Goal: Task Accomplishment & Management: Manage account settings

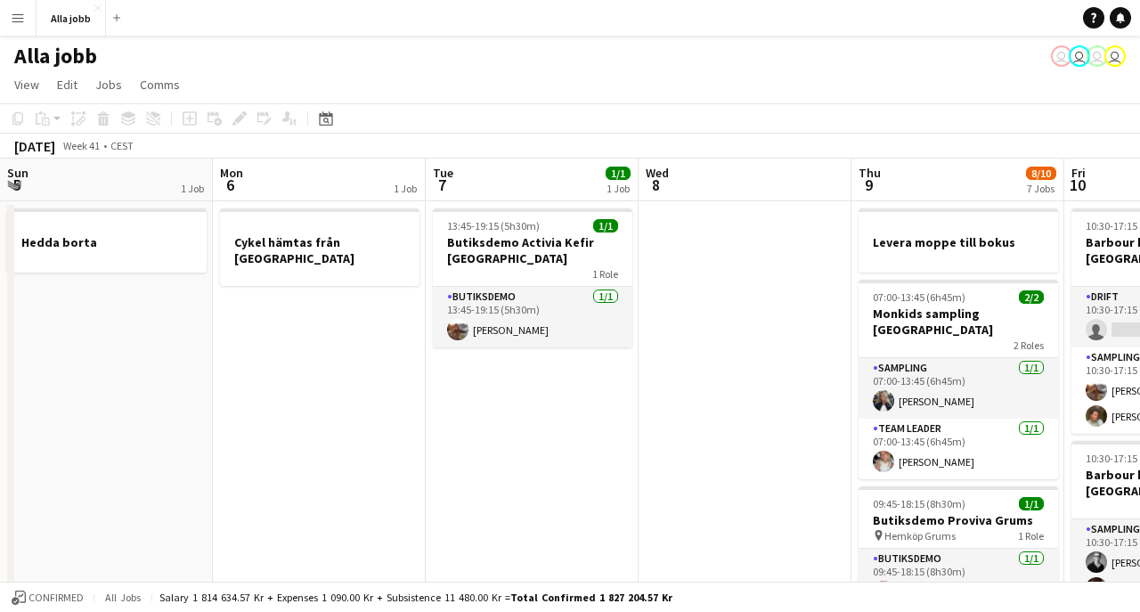
scroll to position [0, 605]
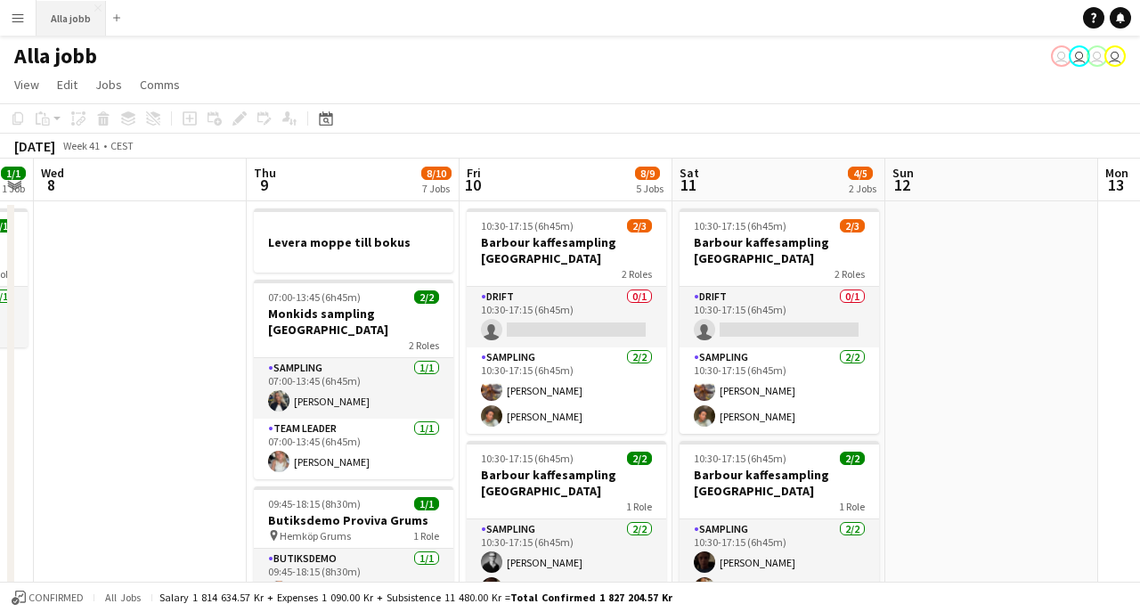
click at [65, 20] on button "Alla jobb Close" at bounding box center [71, 18] width 69 height 35
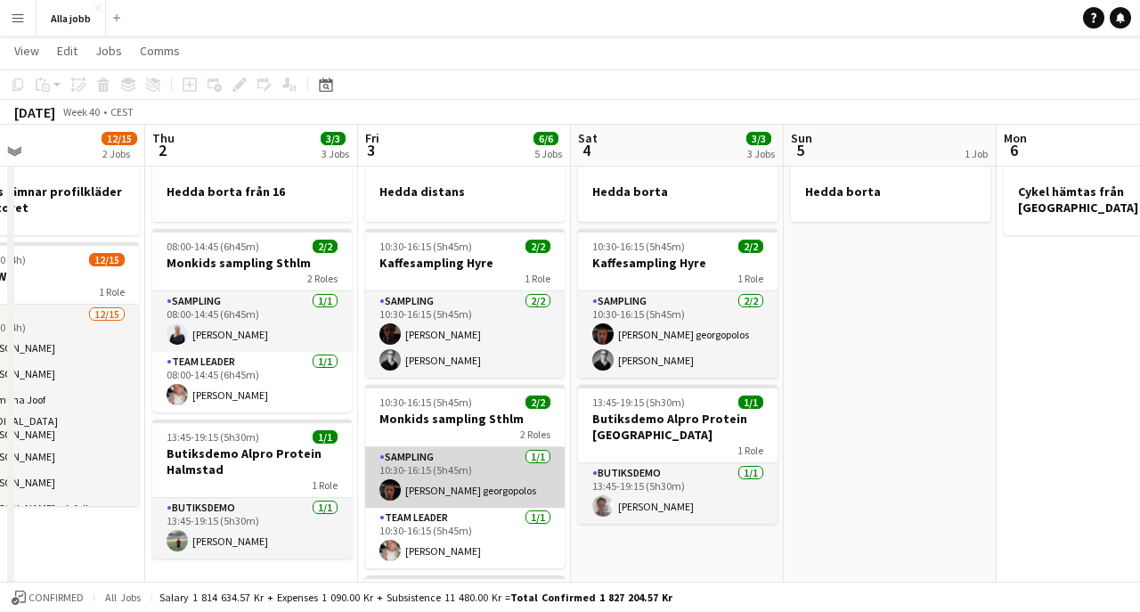
scroll to position [48, 0]
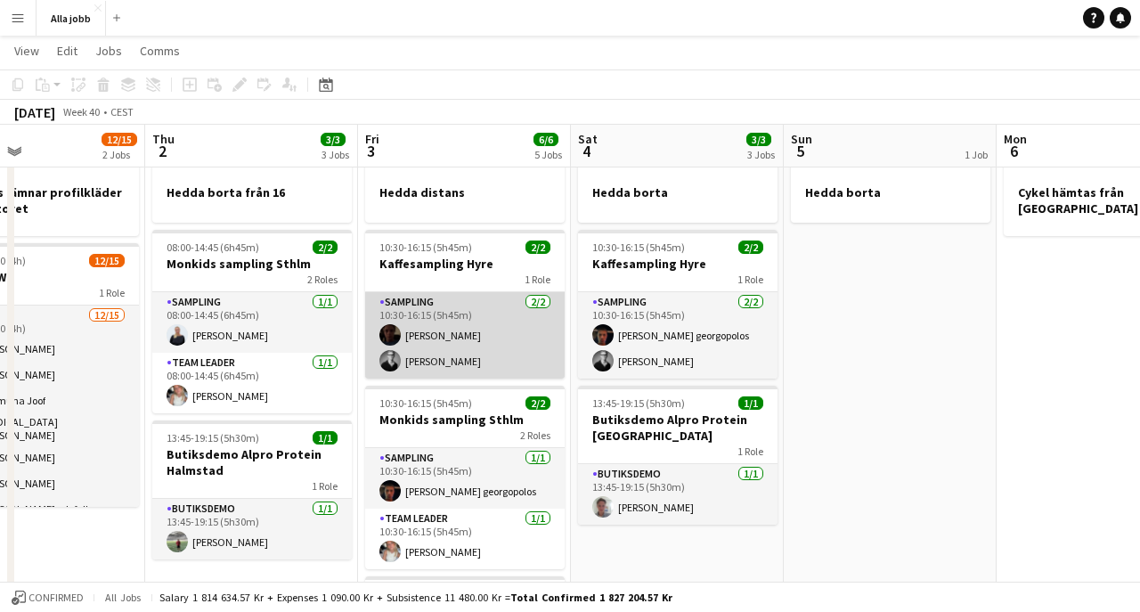
click at [480, 355] on app-card-role "Sampling [DATE] 10:30-16:15 (5h45m) [PERSON_NAME] [PERSON_NAME]" at bounding box center [465, 335] width 200 height 86
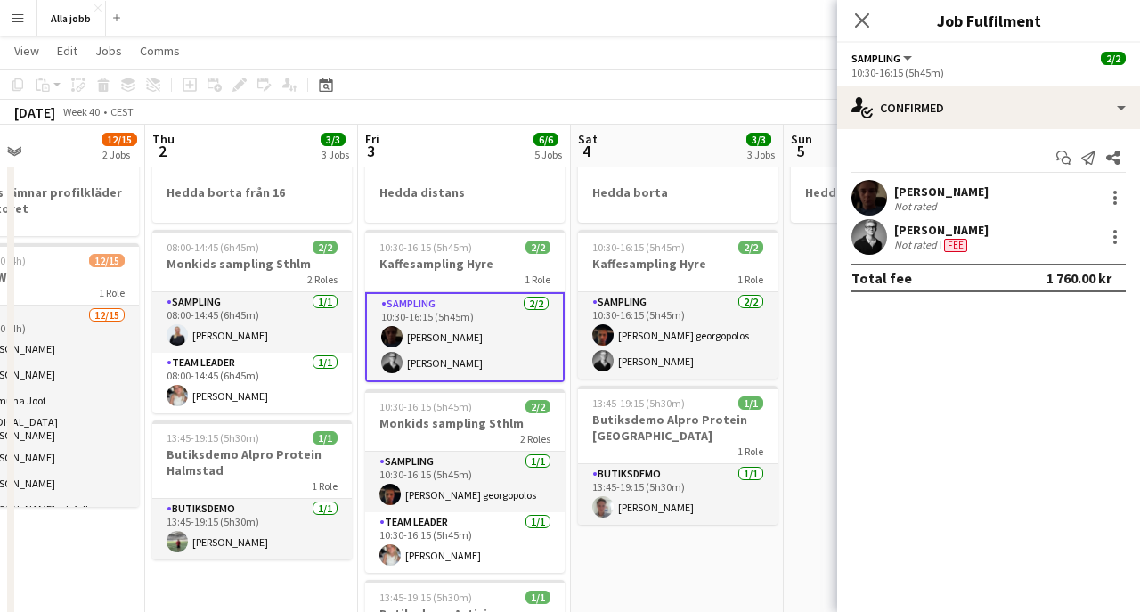
click at [874, 190] on app-user-avatar at bounding box center [870, 198] width 36 height 36
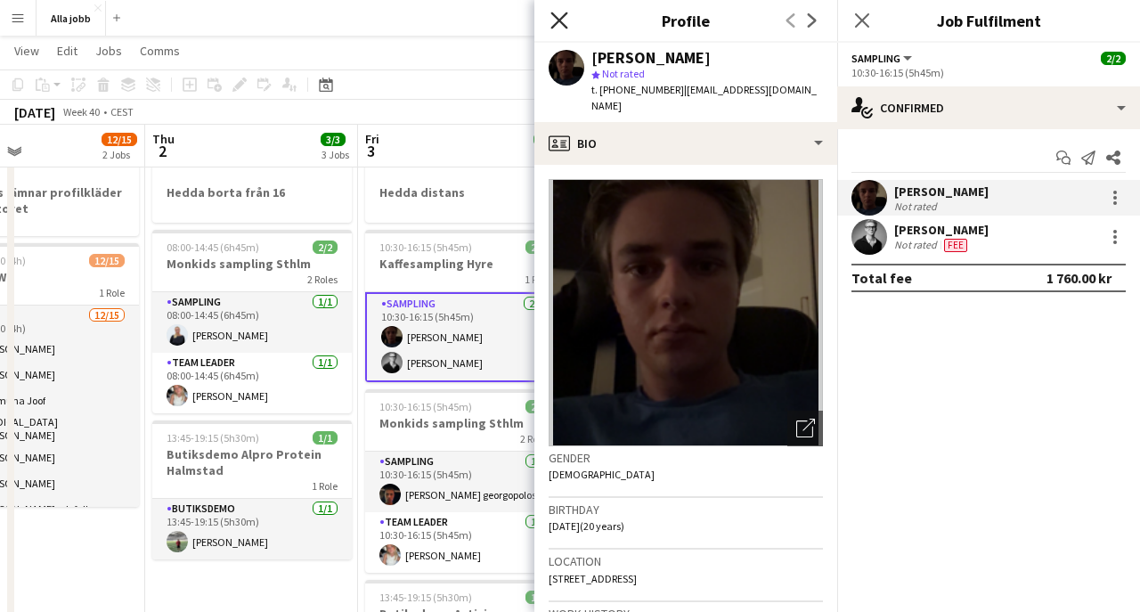
click at [567, 17] on icon "Close pop-in" at bounding box center [558, 20] width 17 height 17
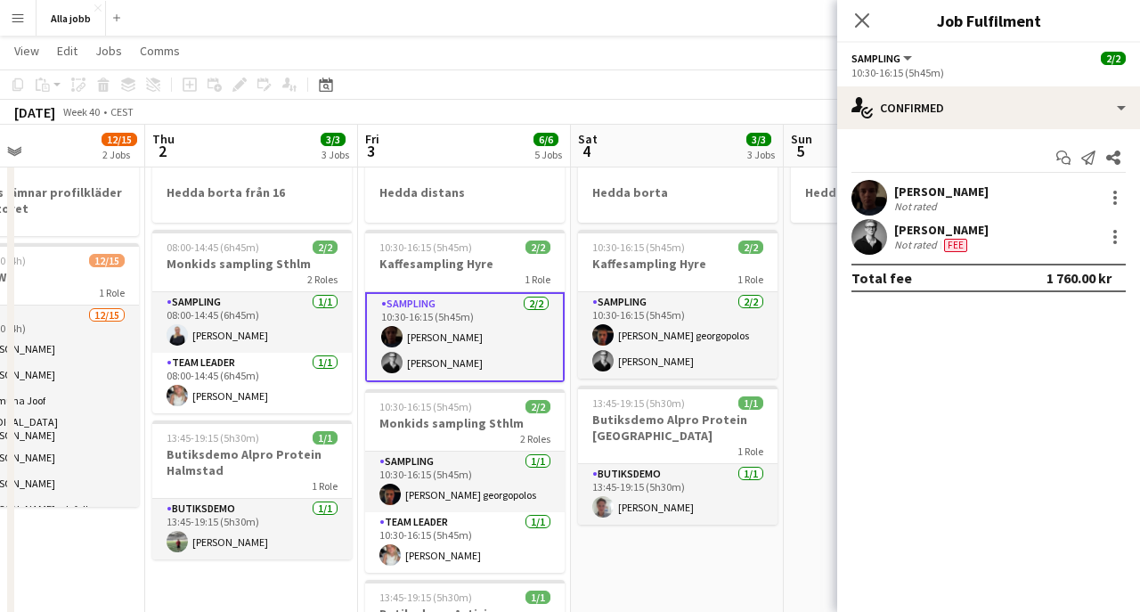
click at [693, 94] on app-toolbar "Copy Paste Paste Command V Paste with crew Command Shift V Paste linked Job [GE…" at bounding box center [570, 84] width 1140 height 30
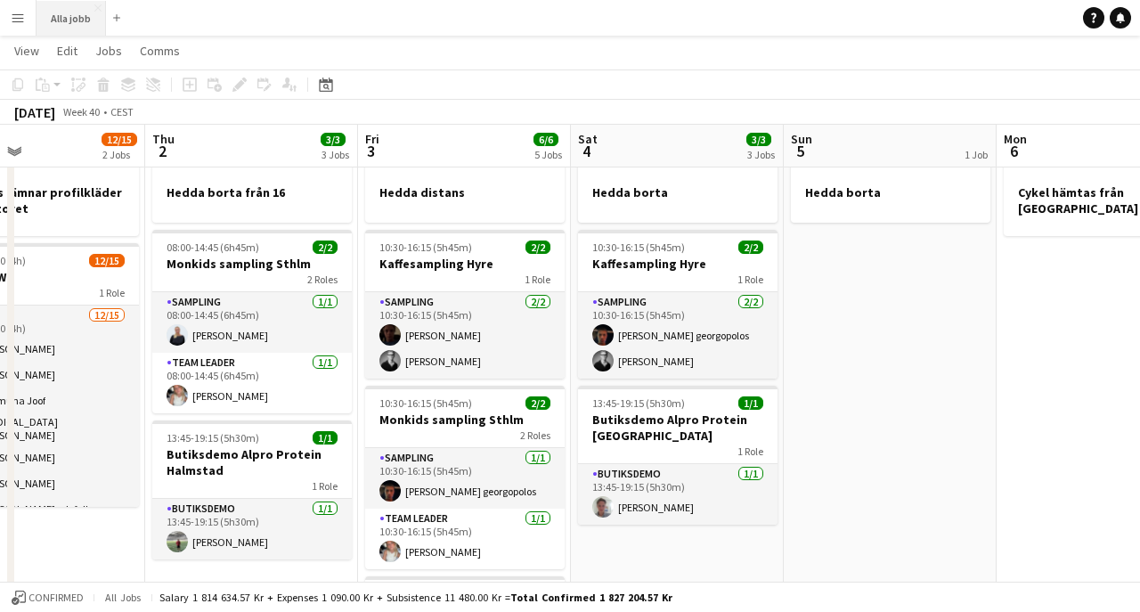
click at [77, 21] on button "Alla jobb Close" at bounding box center [71, 18] width 69 height 35
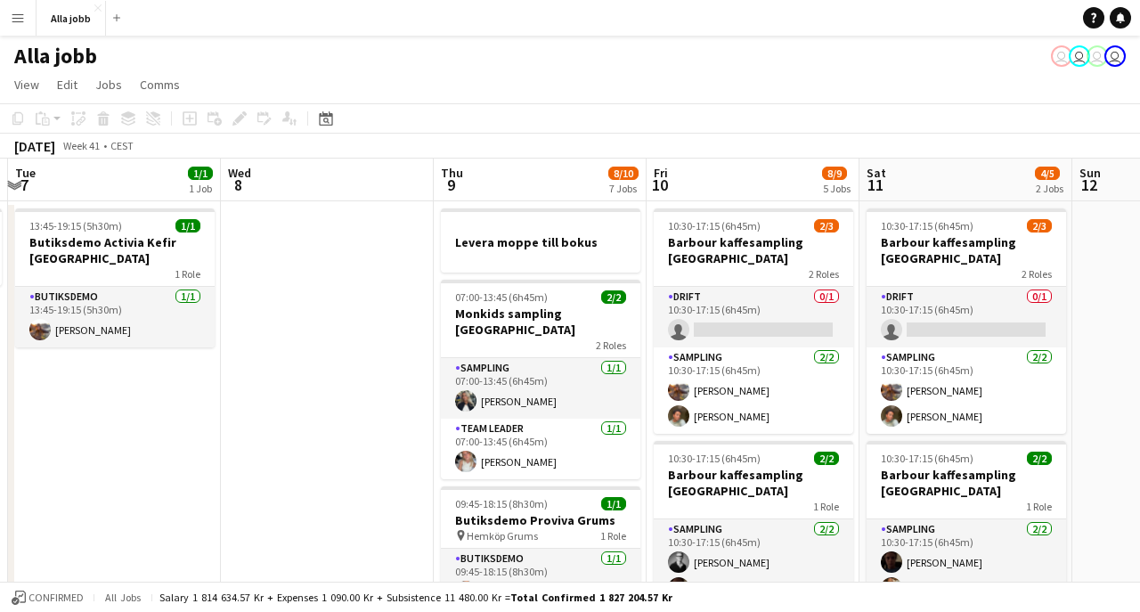
scroll to position [0, 637]
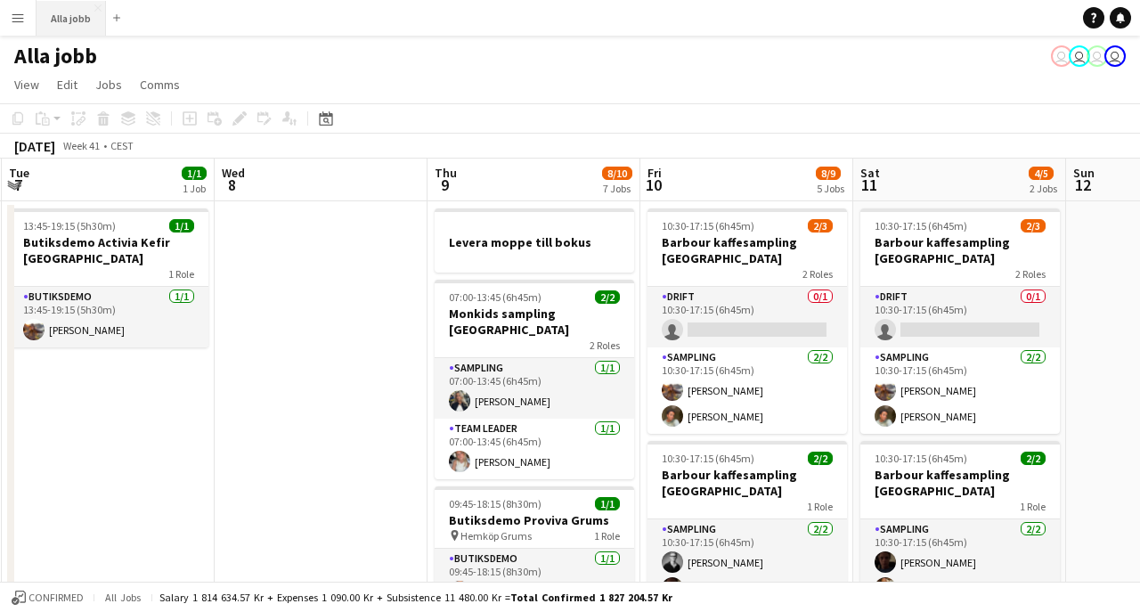
click at [75, 26] on button "Alla jobb Close" at bounding box center [71, 18] width 69 height 35
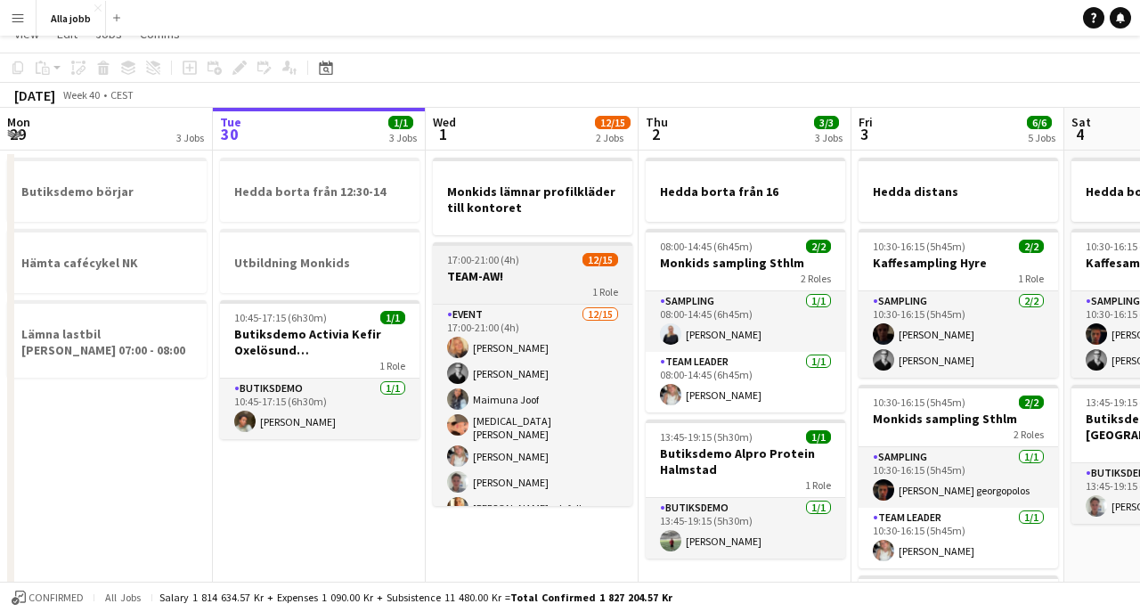
scroll to position [52, 0]
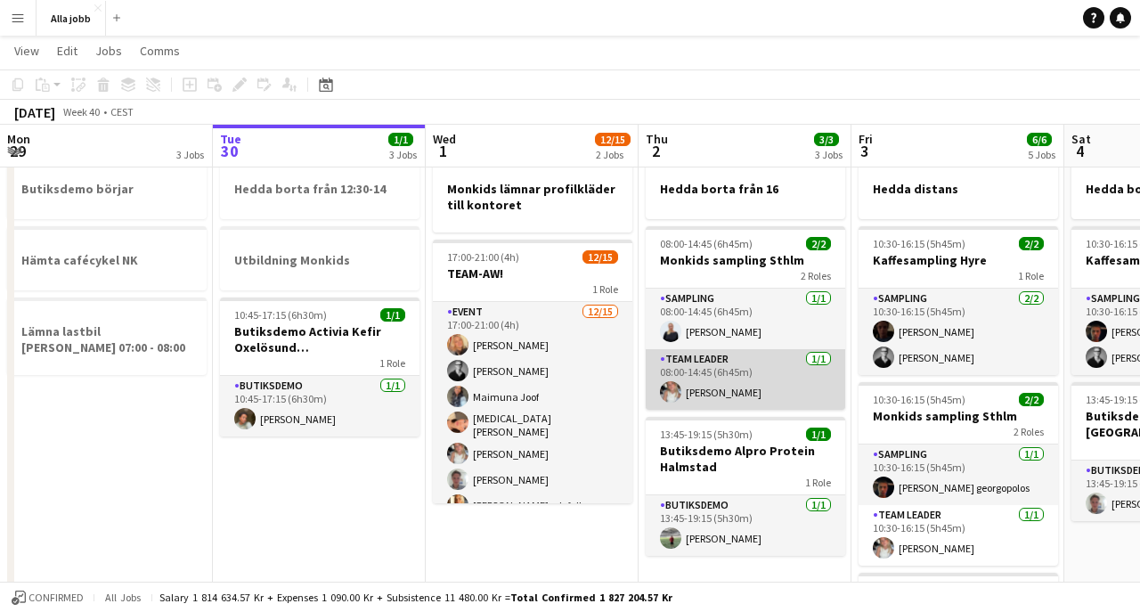
click at [712, 361] on app-card-role "Team Leader [DATE] 08:00-14:45 (6h45m) [PERSON_NAME]" at bounding box center [746, 379] width 200 height 61
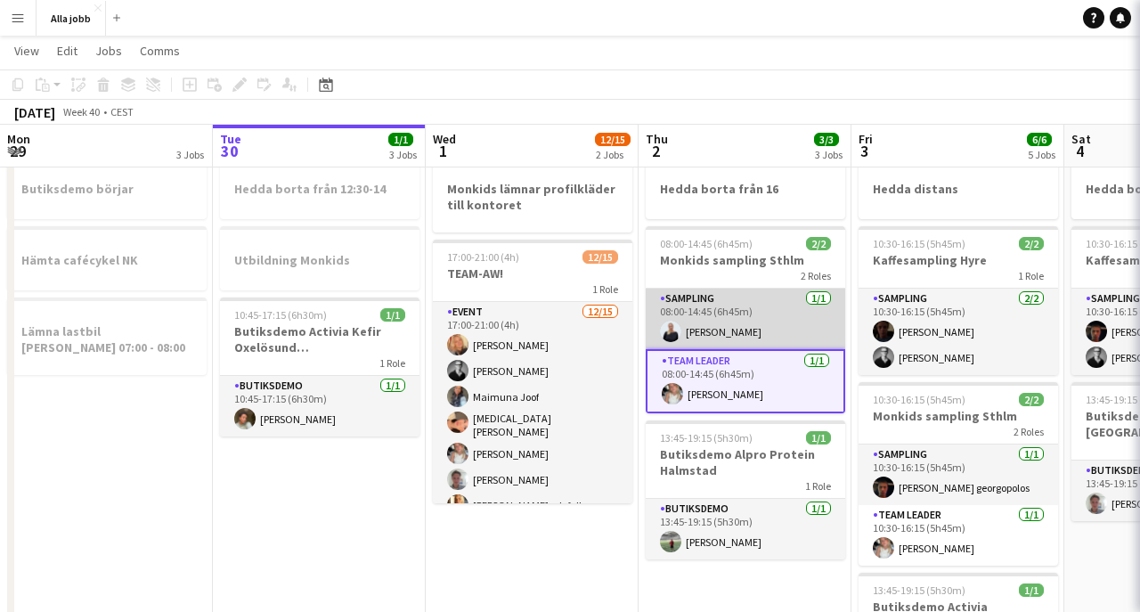
click at [725, 316] on app-card-role "Sampling [DATE] 08:00-14:45 (6h45m) [PERSON_NAME]" at bounding box center [746, 319] width 200 height 61
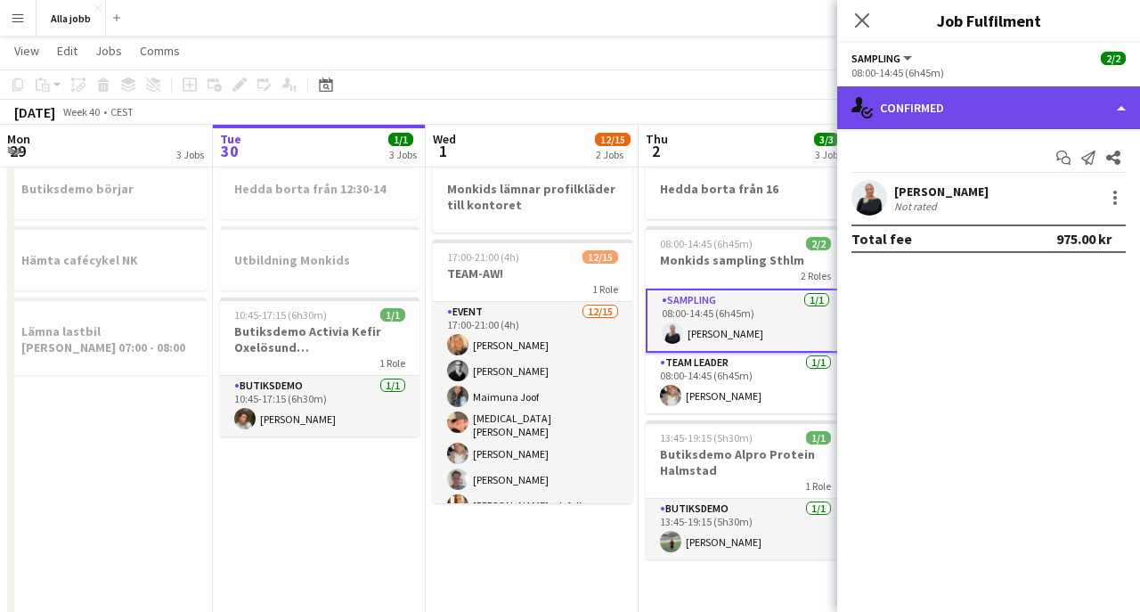
click at [942, 113] on div "single-neutral-actions-check-2 Confirmed" at bounding box center [988, 107] width 303 height 43
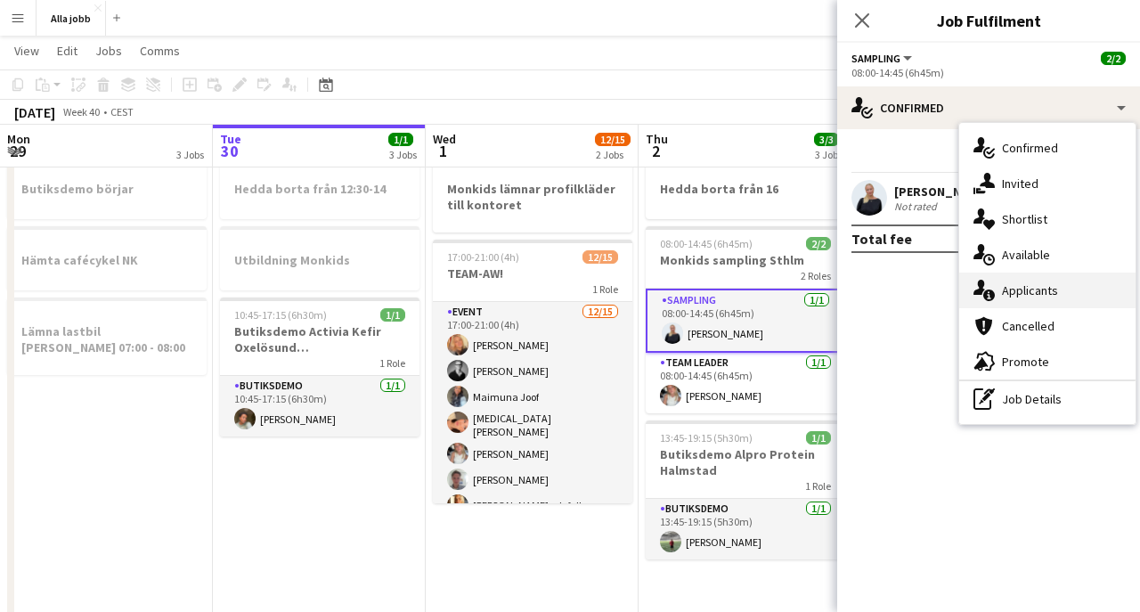
click at [981, 288] on icon at bounding box center [980, 287] width 12 height 15
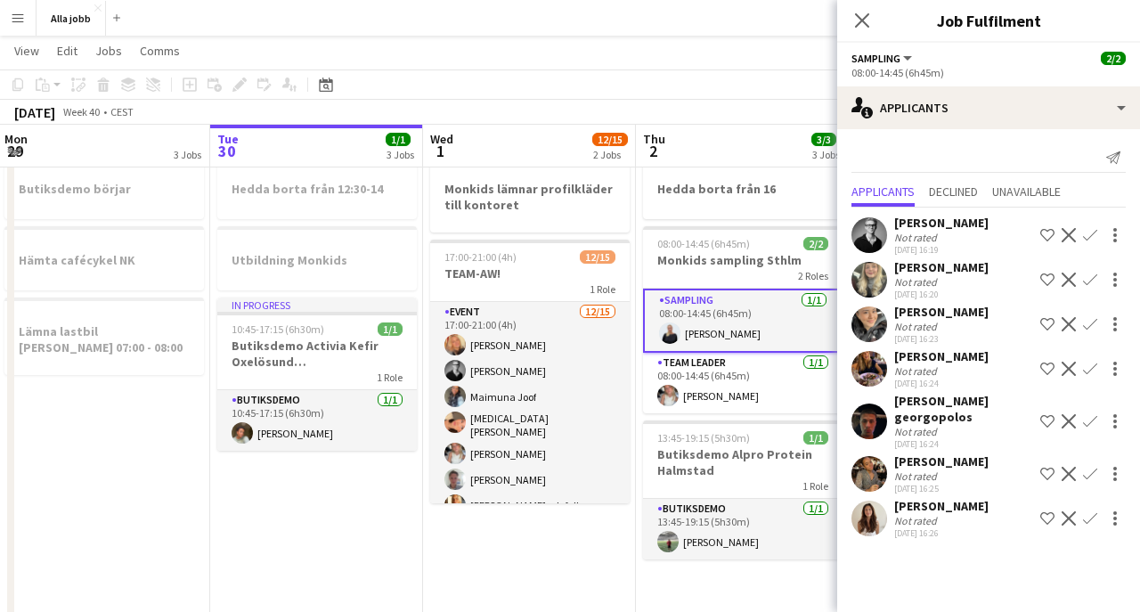
scroll to position [0, 460]
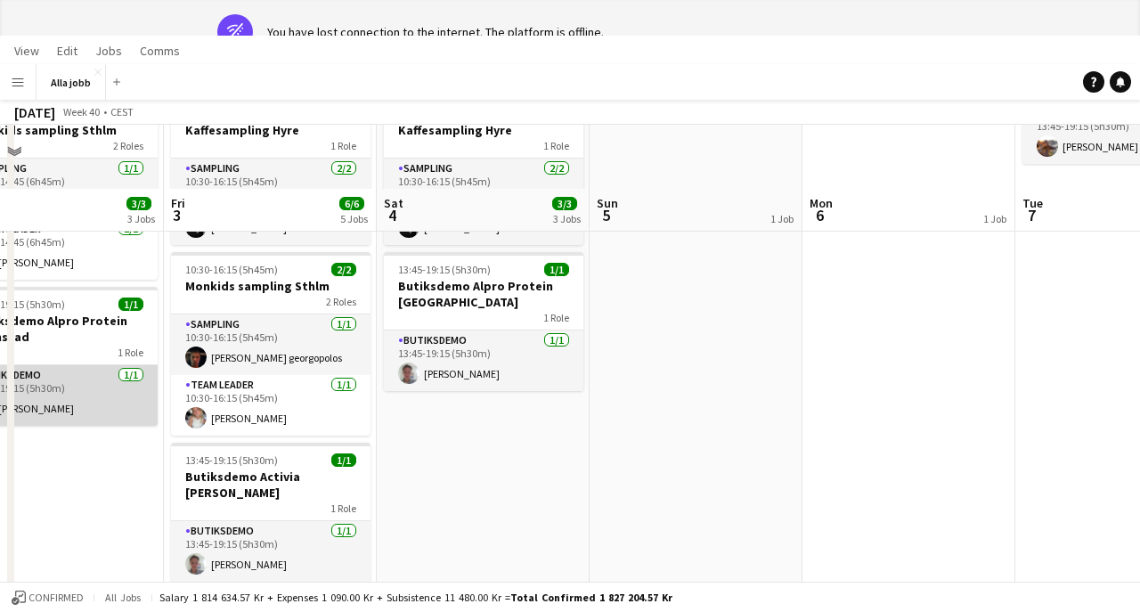
scroll to position [0, 515]
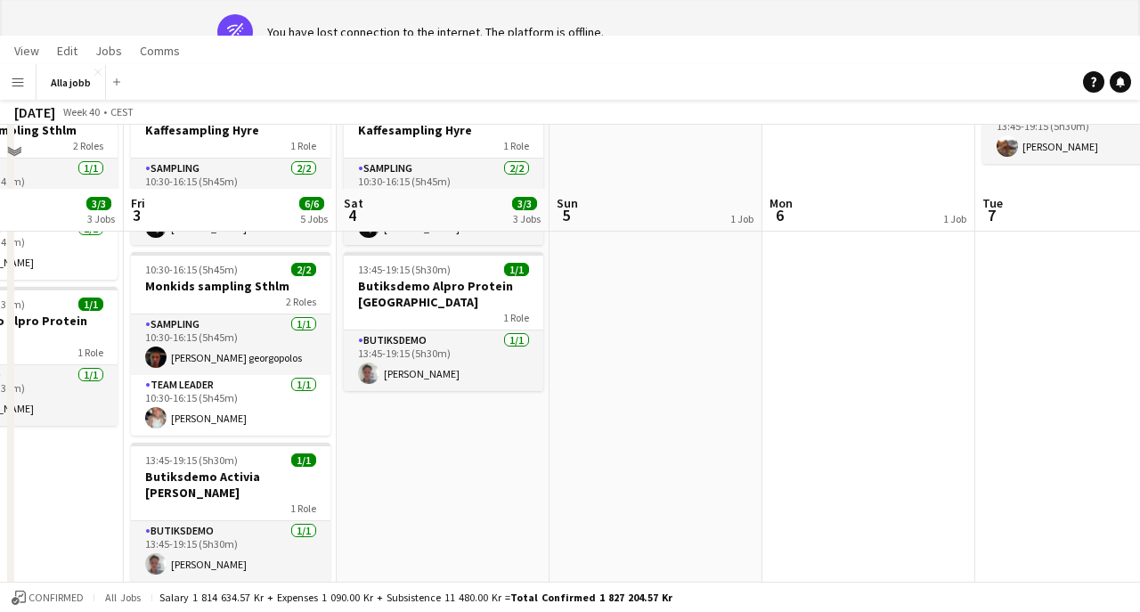
click at [6, 84] on button "Menu" at bounding box center [18, 82] width 36 height 36
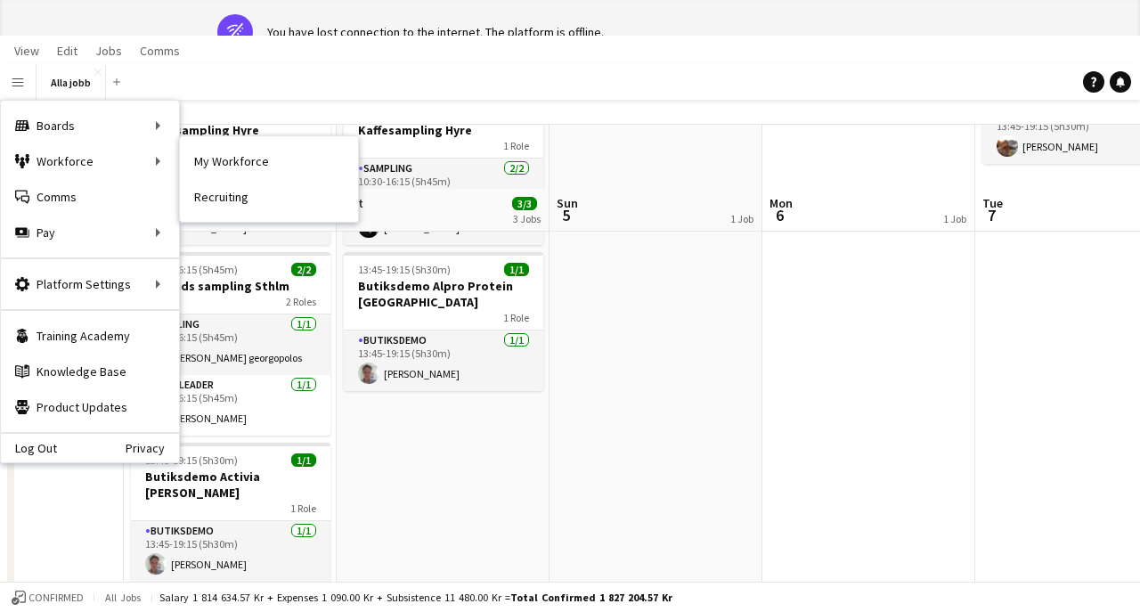
scroll to position [0, 0]
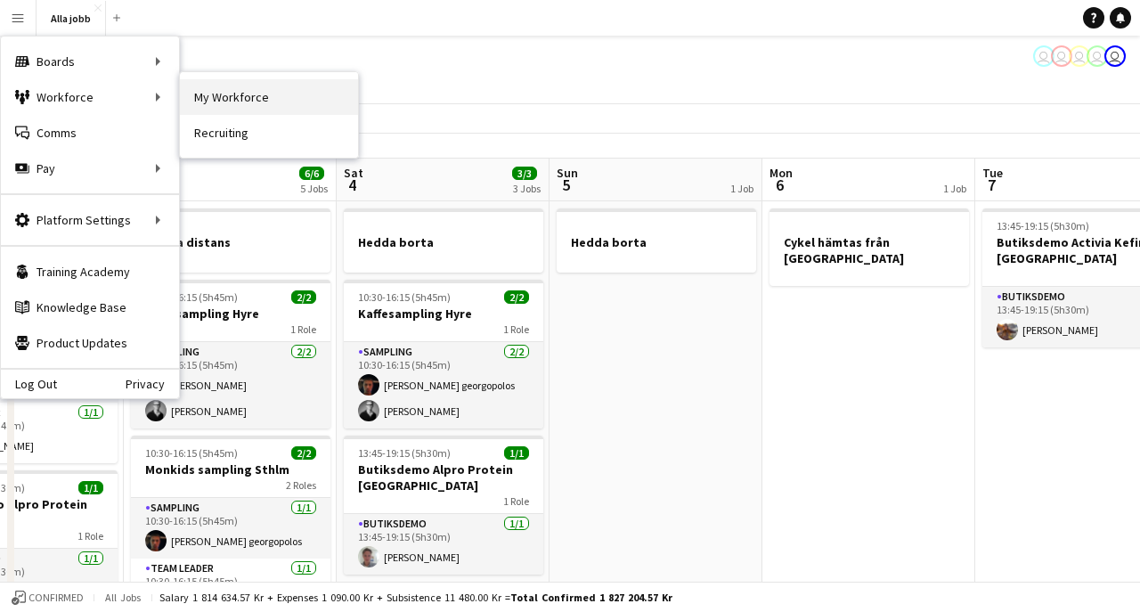
click at [224, 104] on link "My Workforce" at bounding box center [269, 97] width 178 height 36
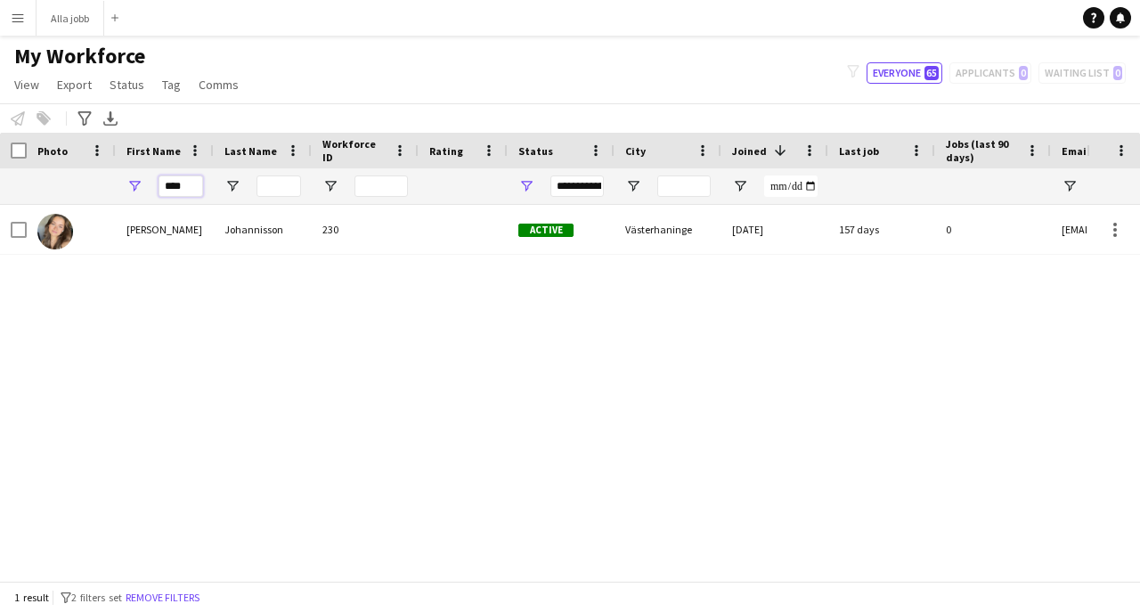
click at [183, 192] on input "****" at bounding box center [181, 185] width 45 height 21
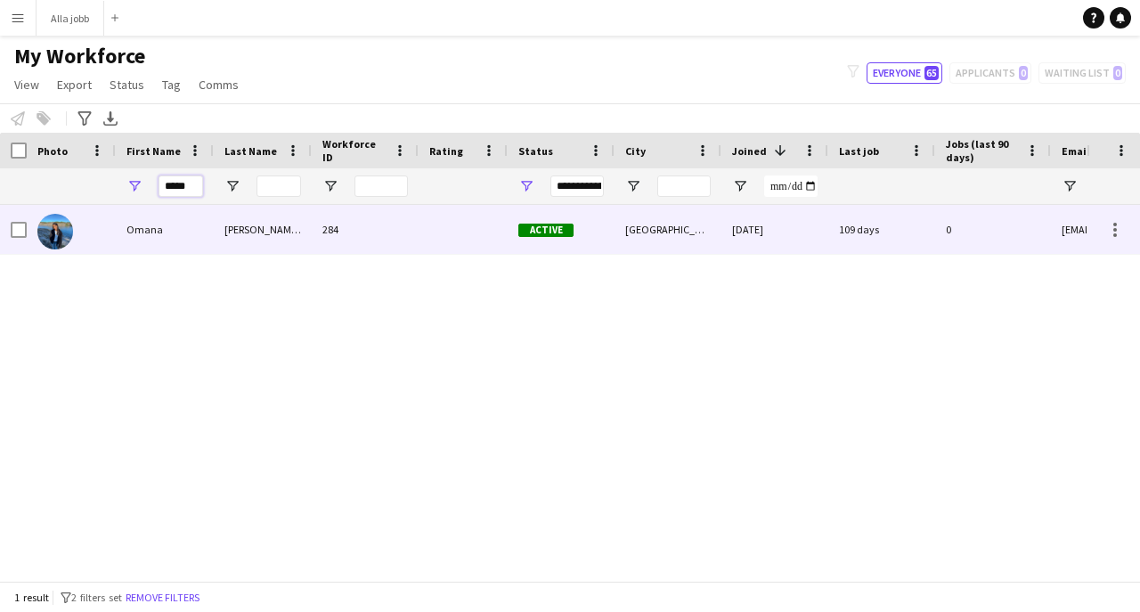
type input "*****"
click at [154, 225] on div "Omana" at bounding box center [165, 229] width 98 height 49
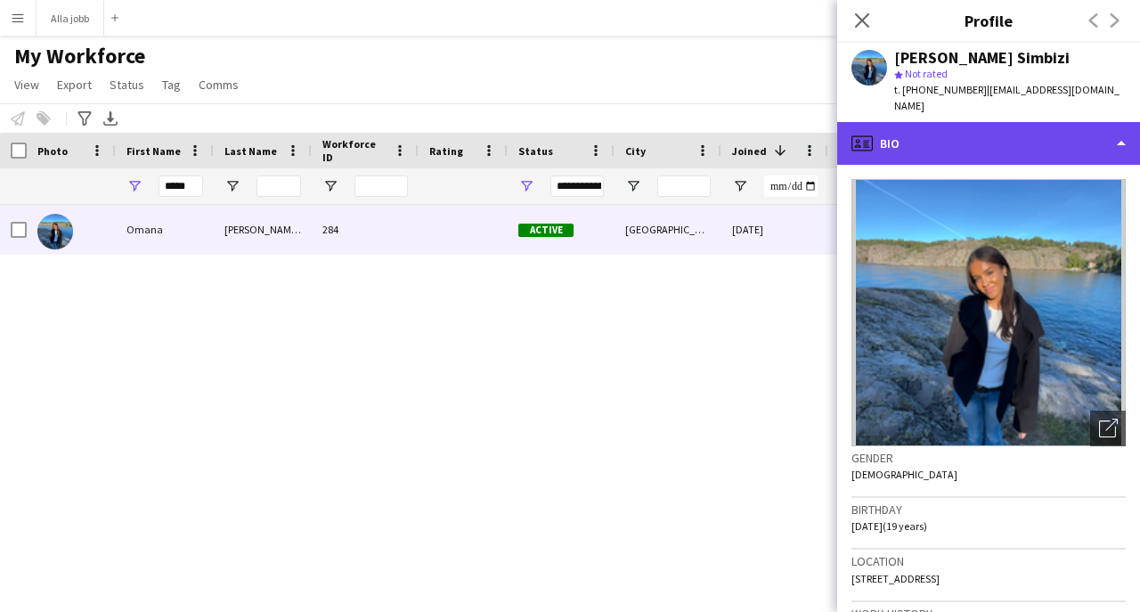
click at [965, 132] on div "profile Bio" at bounding box center [988, 143] width 303 height 43
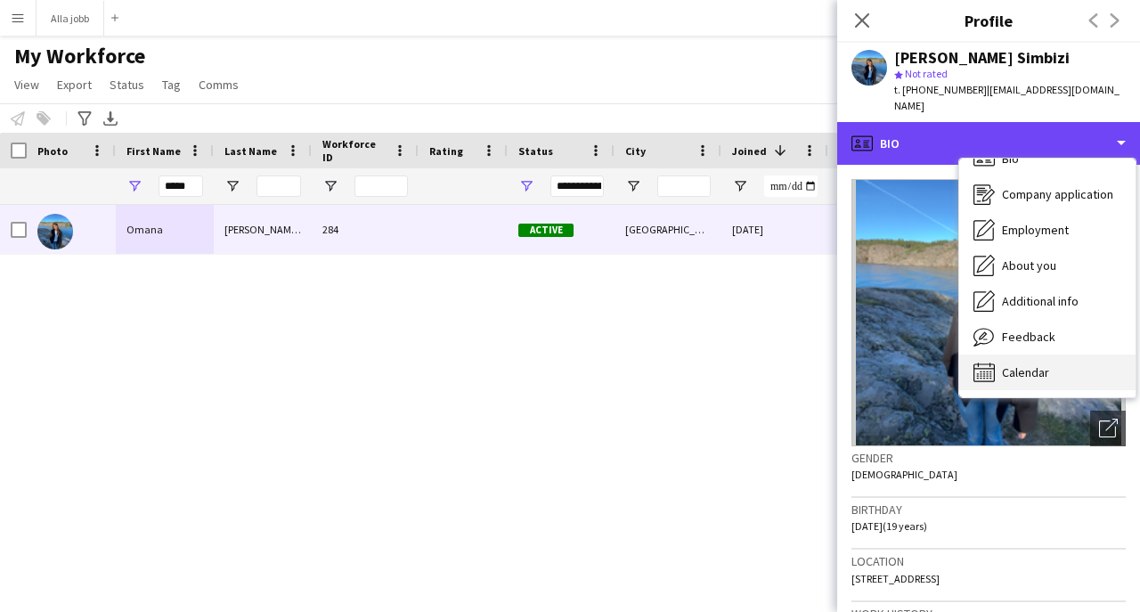
scroll to position [26, 0]
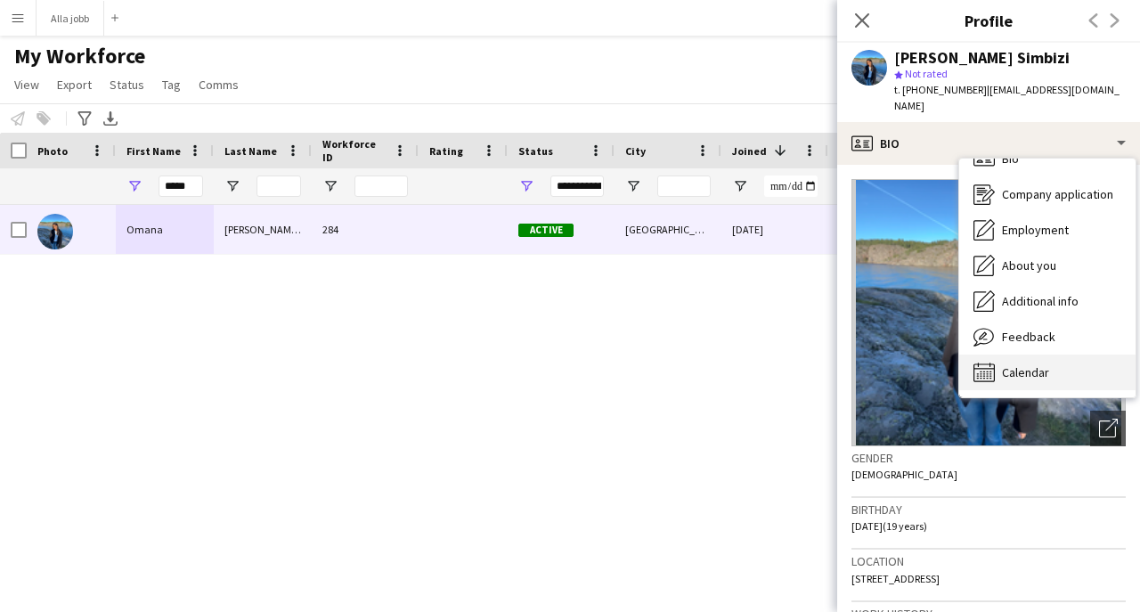
click at [1017, 362] on div "Calendar Calendar" at bounding box center [1047, 373] width 176 height 36
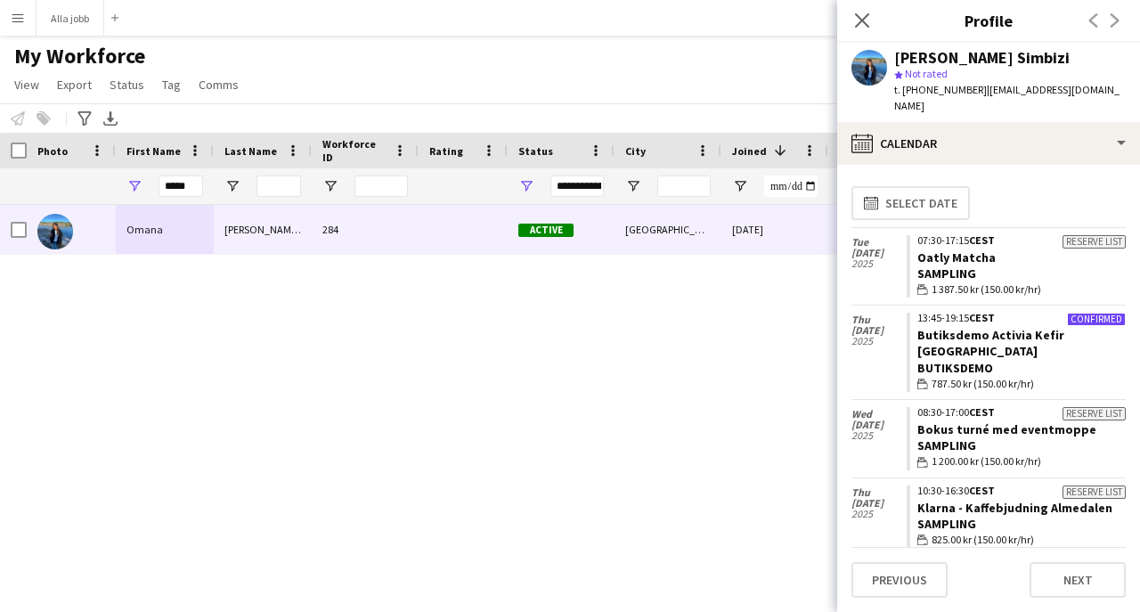
scroll to position [0, 0]
click at [971, 360] on div "Butiksdemo" at bounding box center [1021, 368] width 208 height 16
click at [987, 331] on link "Butiksdemo Activia Kefir [GEOGRAPHIC_DATA]" at bounding box center [990, 343] width 147 height 32
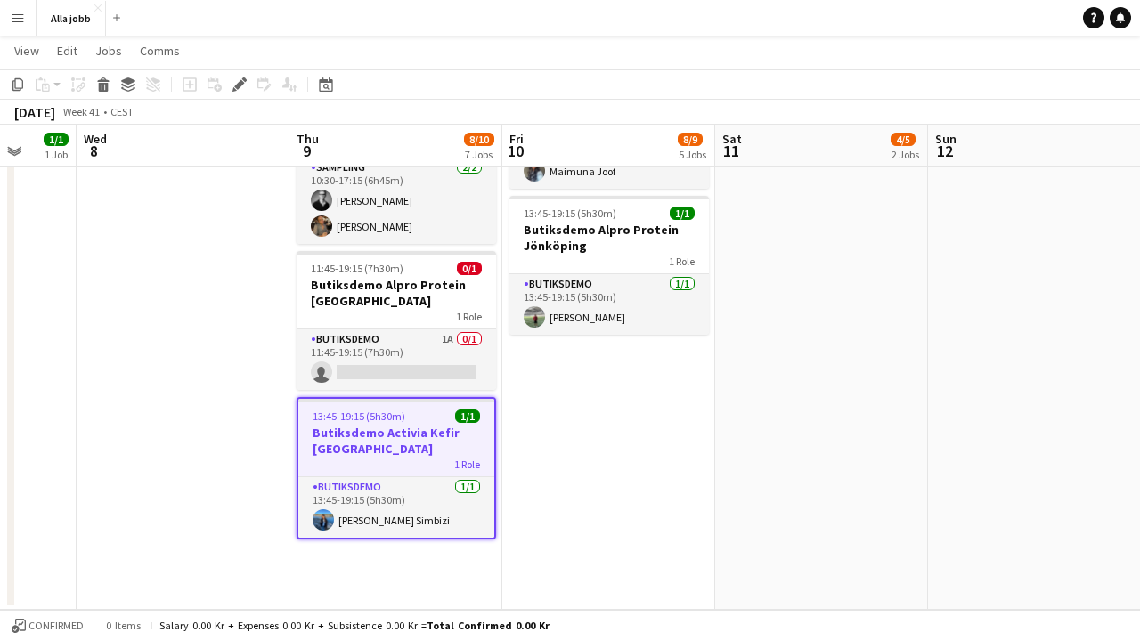
scroll to position [768, 0]
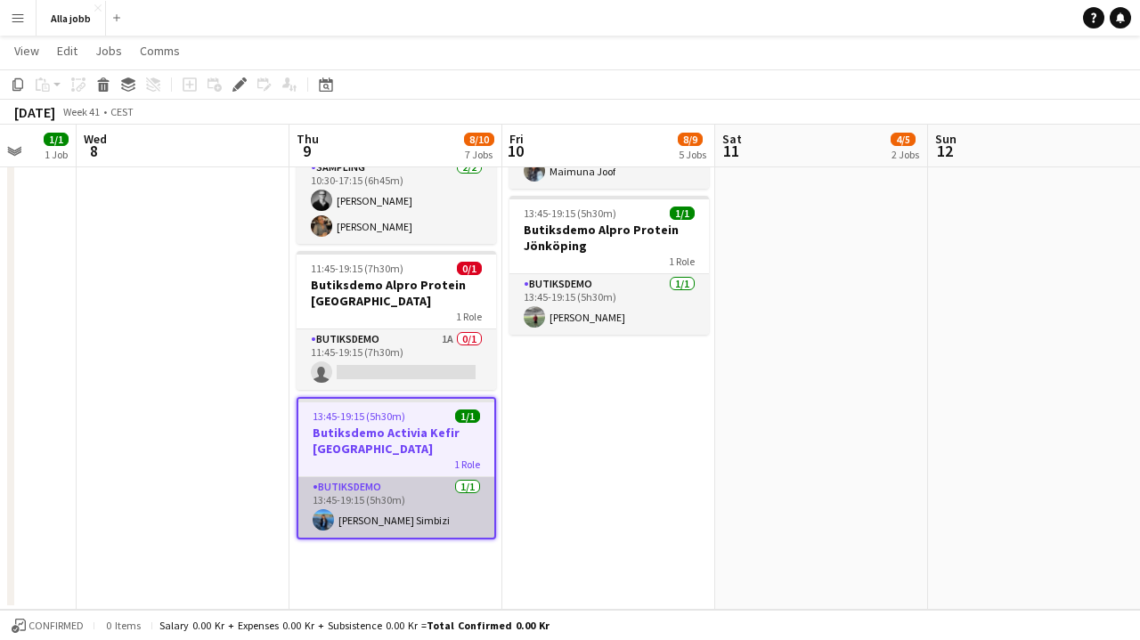
click at [371, 495] on app-card-role "Butiksdemo 1/1 13:45-19:15 (5h30m) Omana Lundqvist Simbizi" at bounding box center [396, 507] width 196 height 61
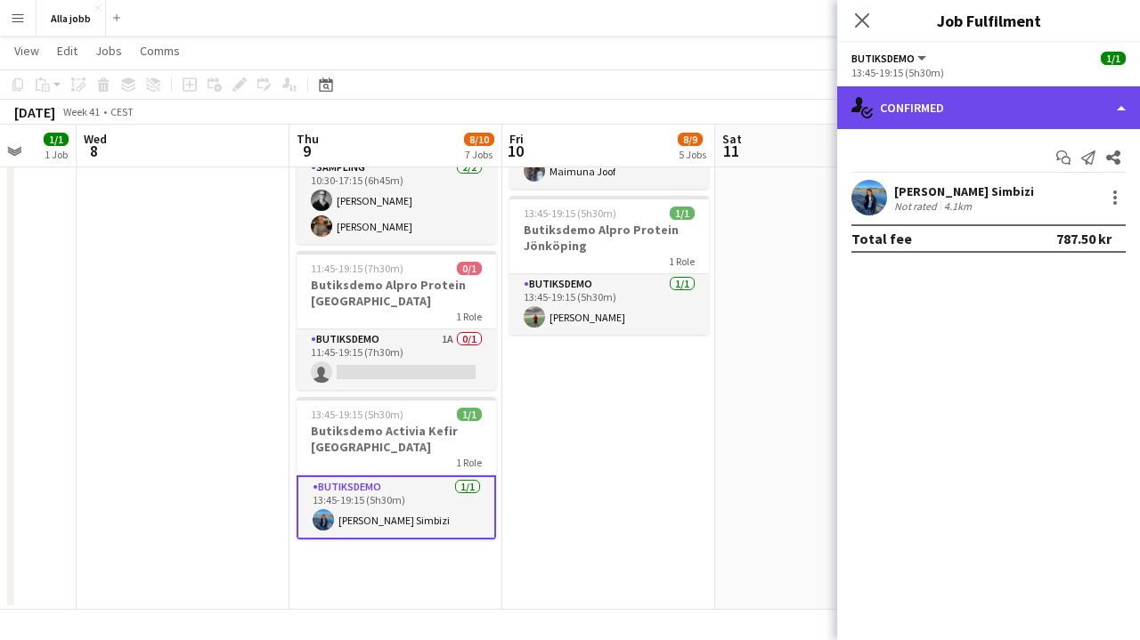
click at [1034, 118] on div "single-neutral-actions-check-2 Confirmed" at bounding box center [988, 107] width 303 height 43
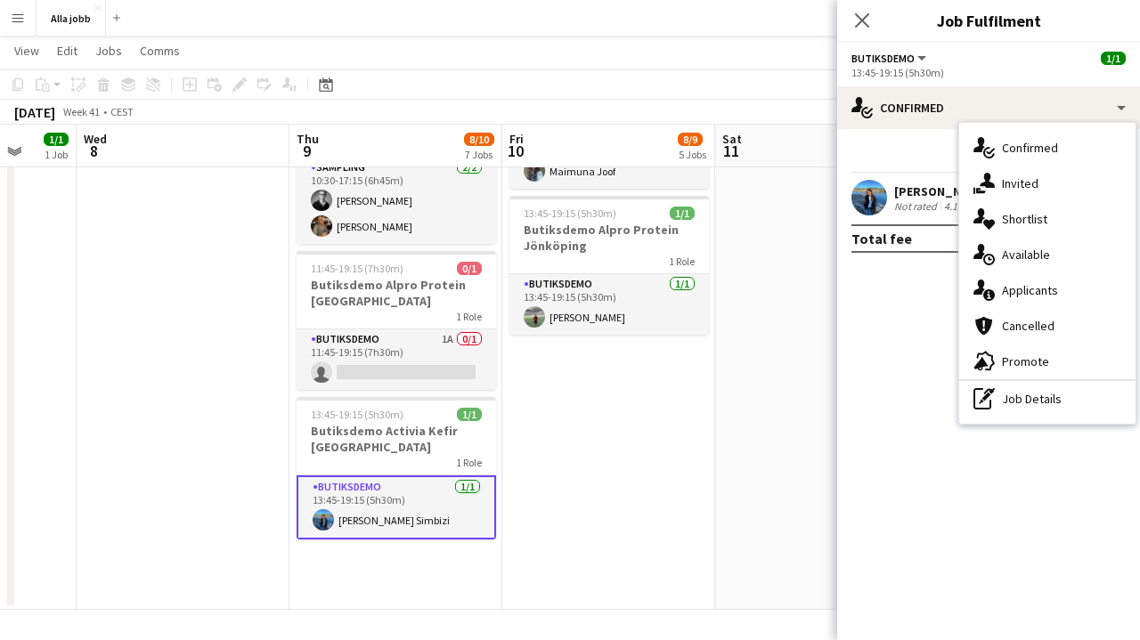
click at [937, 299] on mat-expansion-panel "check Confirmed Start chat Send notification Share Omana Lundqvist Simbizi Not …" at bounding box center [988, 384] width 303 height 511
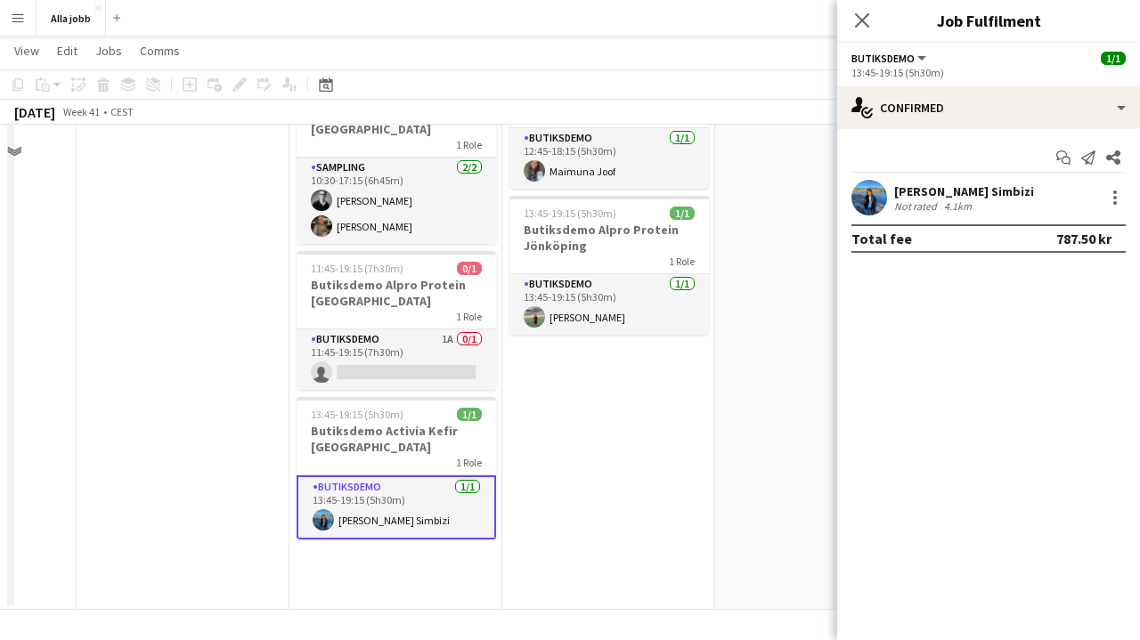
scroll to position [256, 0]
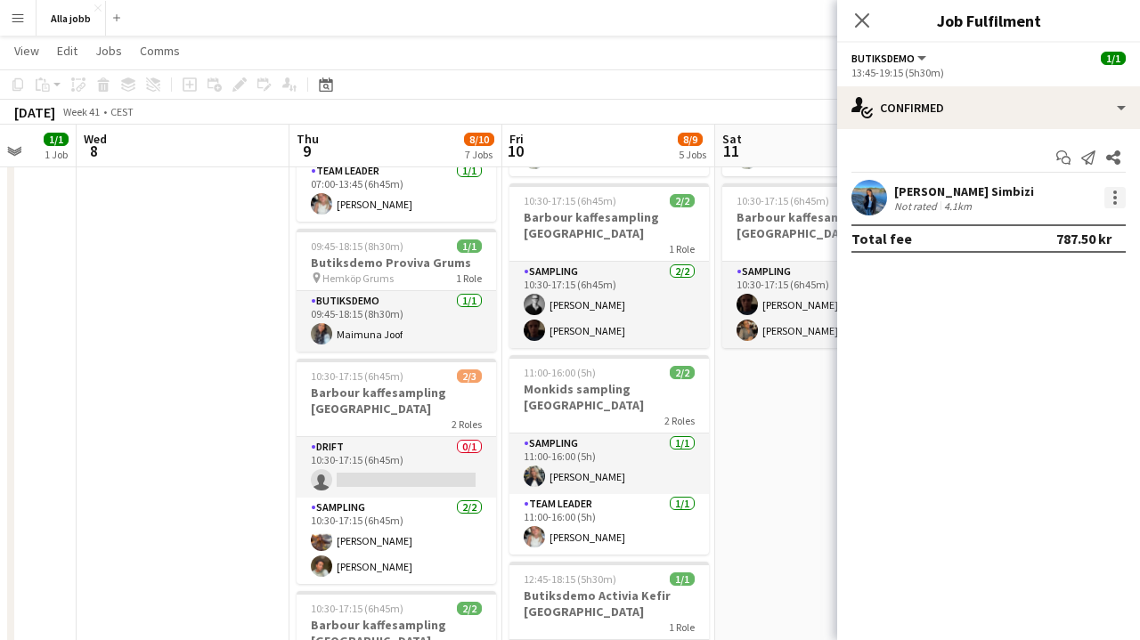
click at [1113, 200] on div at bounding box center [1115, 197] width 21 height 21
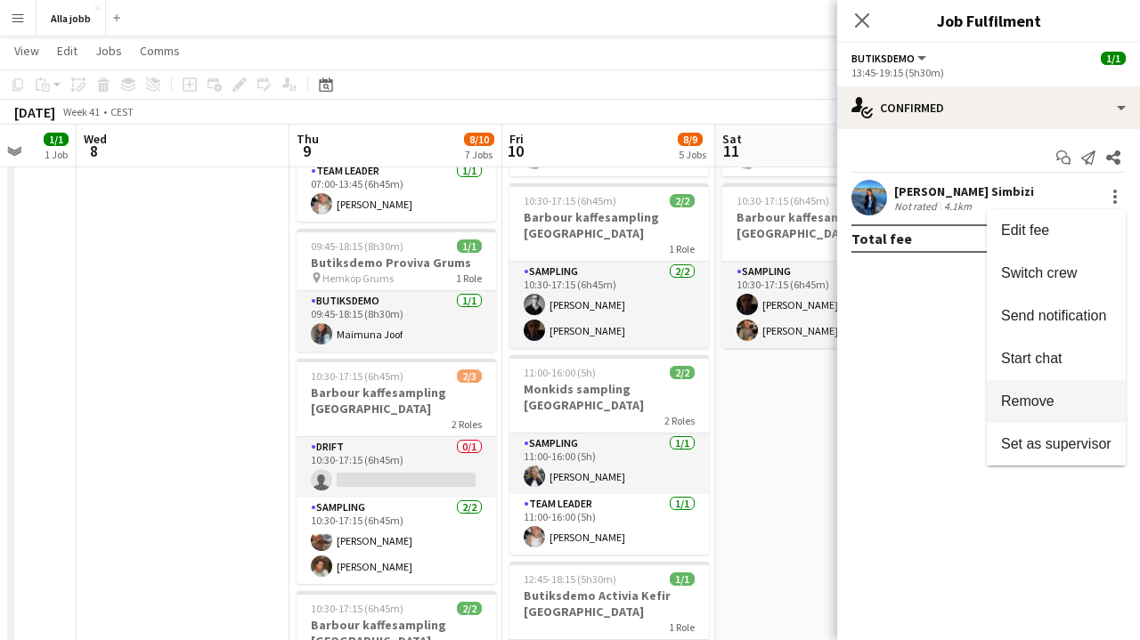
click at [1029, 389] on button "Remove" at bounding box center [1056, 401] width 139 height 43
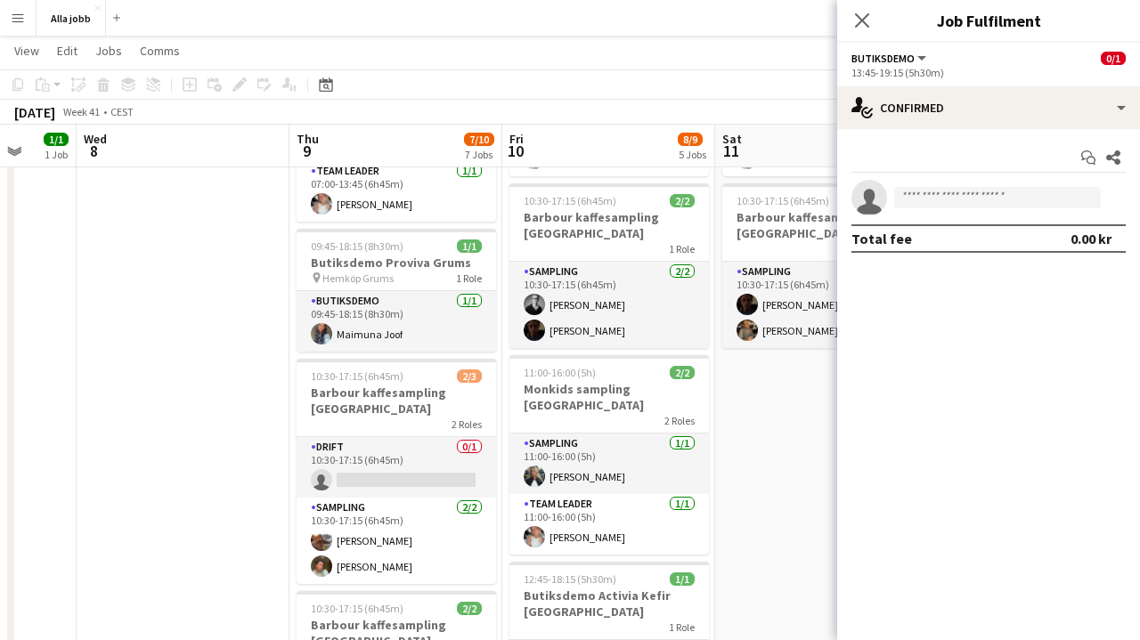
click at [730, 475] on app-date-cell "10:30-17:15 (6h45m) 2/3 Barbour kaffesampling Köpenhamn 2 Roles Drift 0/1 10:30…" at bounding box center [821, 533] width 213 height 1178
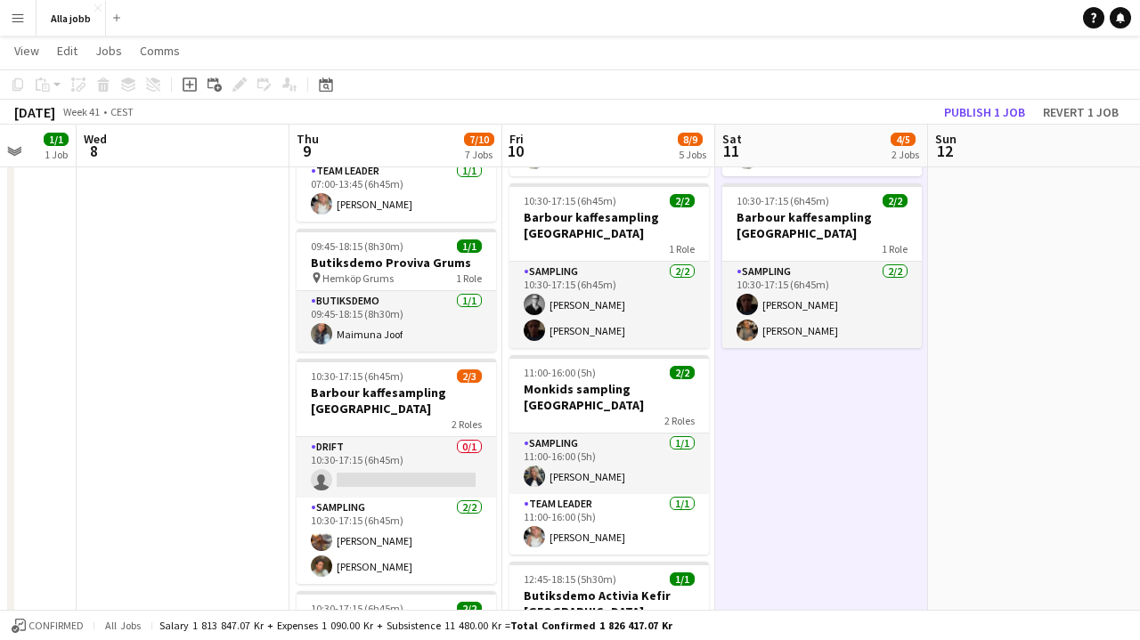
click at [998, 98] on app-toolbar "Copy Paste Paste Command V Paste with crew Command Shift V Paste linked Job [GE…" at bounding box center [570, 84] width 1140 height 30
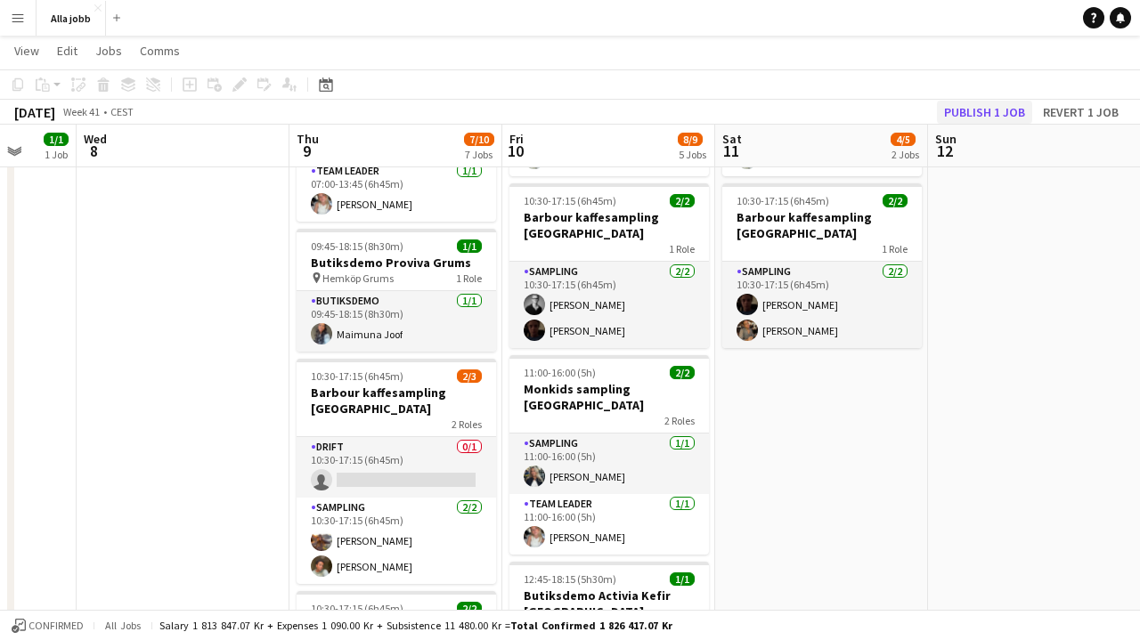
click at [998, 102] on button "Publish 1 job" at bounding box center [984, 112] width 95 height 23
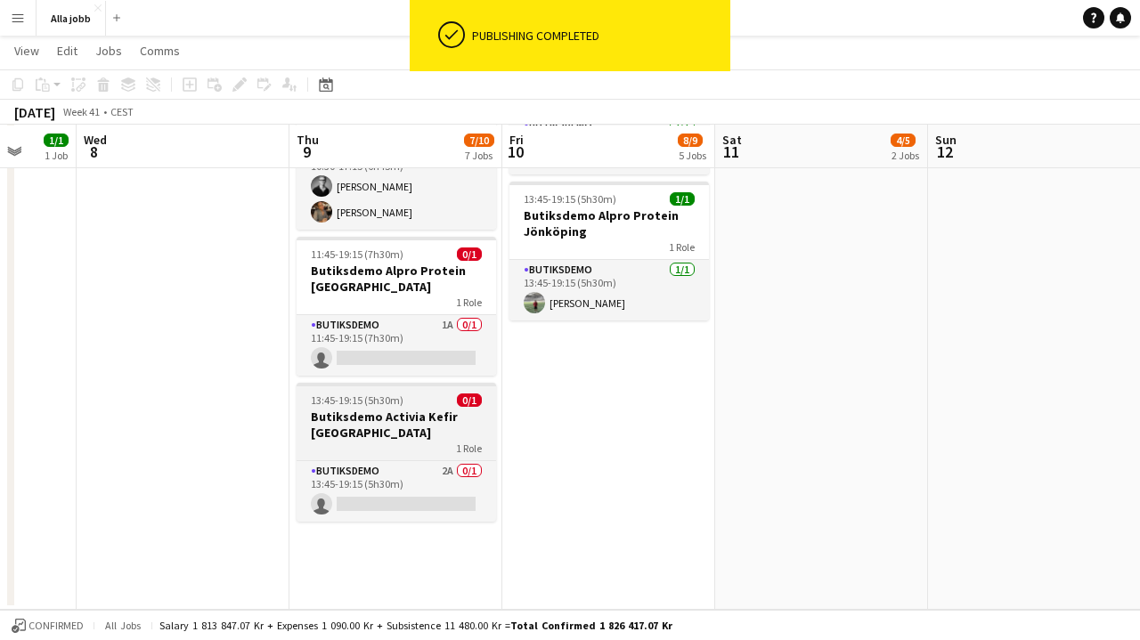
scroll to position [782, 0]
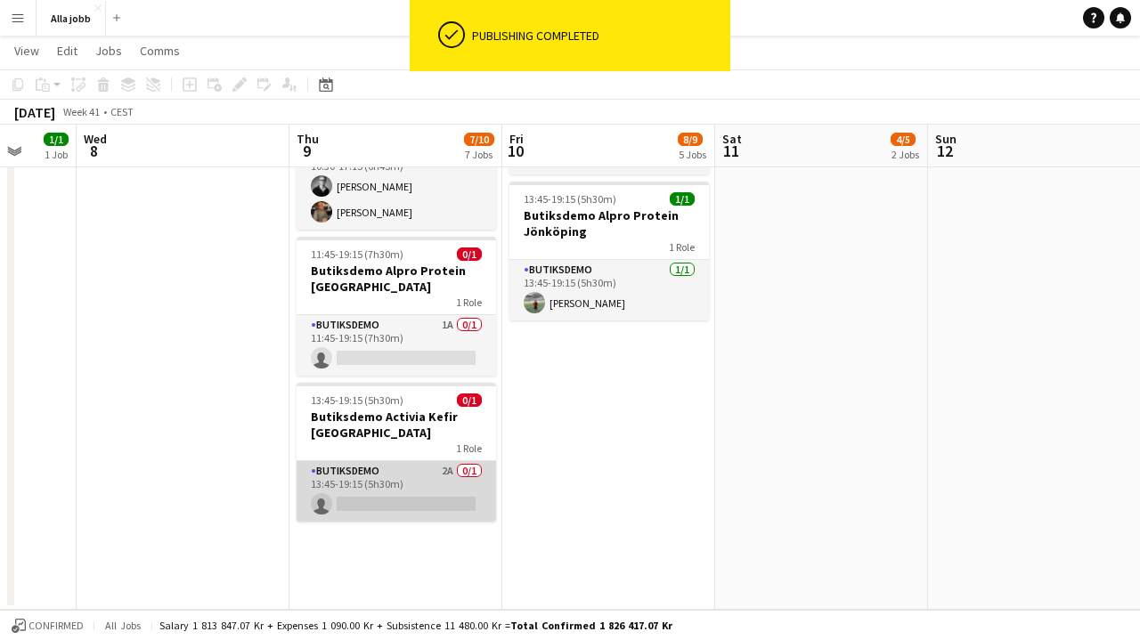
click at [426, 474] on app-card-role "Butiksdemo 2A 0/1 13:45-19:15 (5h30m) single-neutral-actions" at bounding box center [397, 491] width 200 height 61
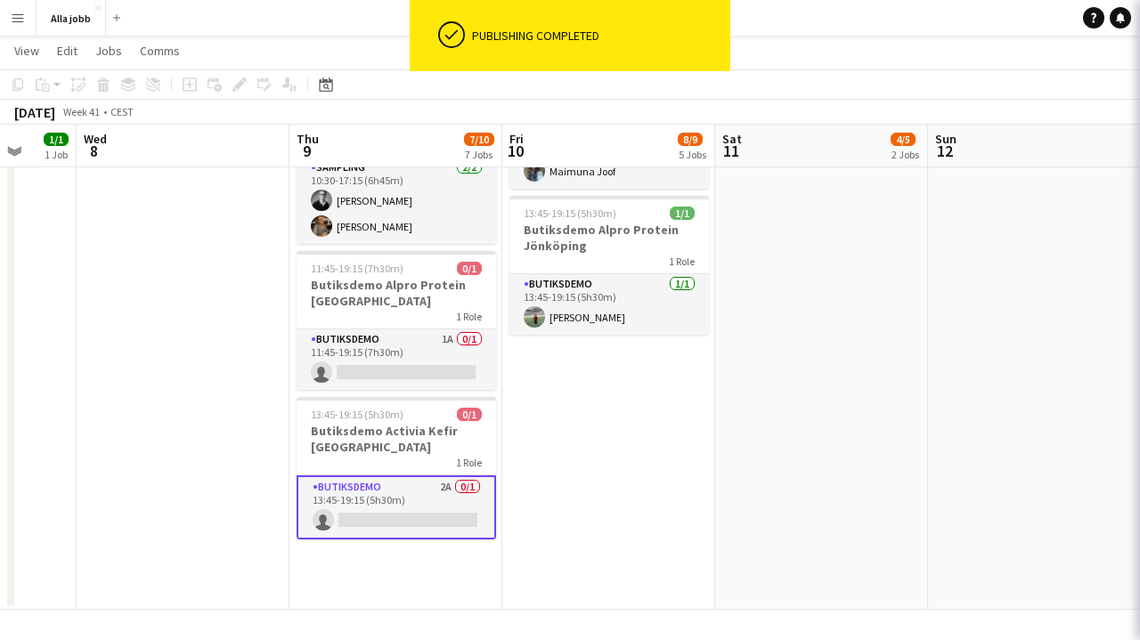
scroll to position [768, 0]
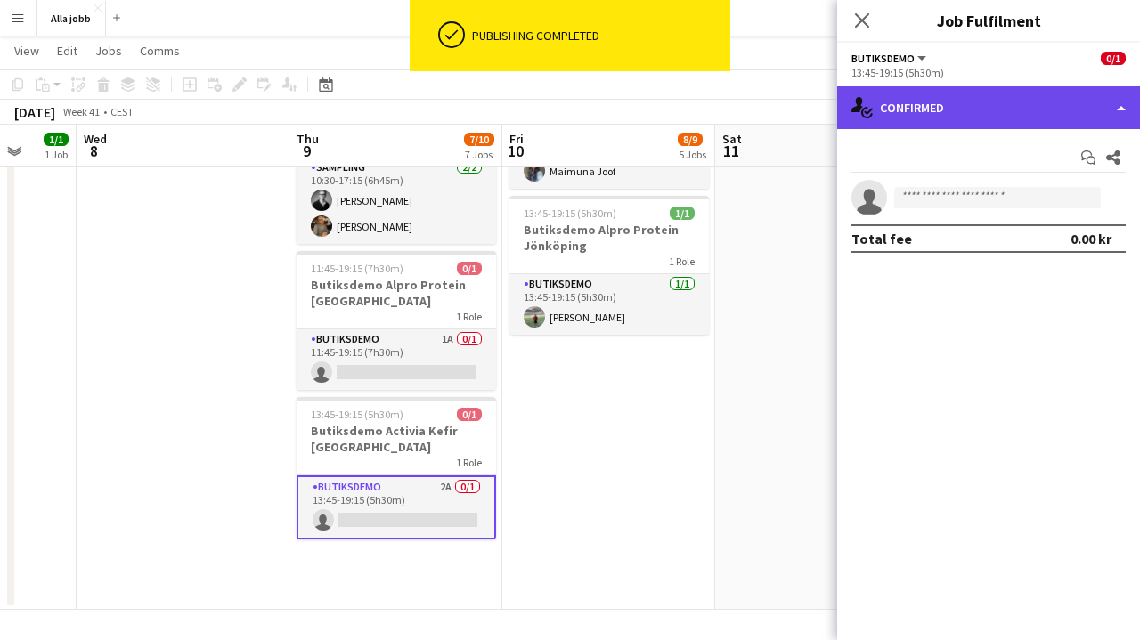
click at [963, 111] on div "single-neutral-actions-check-2 Confirmed" at bounding box center [988, 107] width 303 height 43
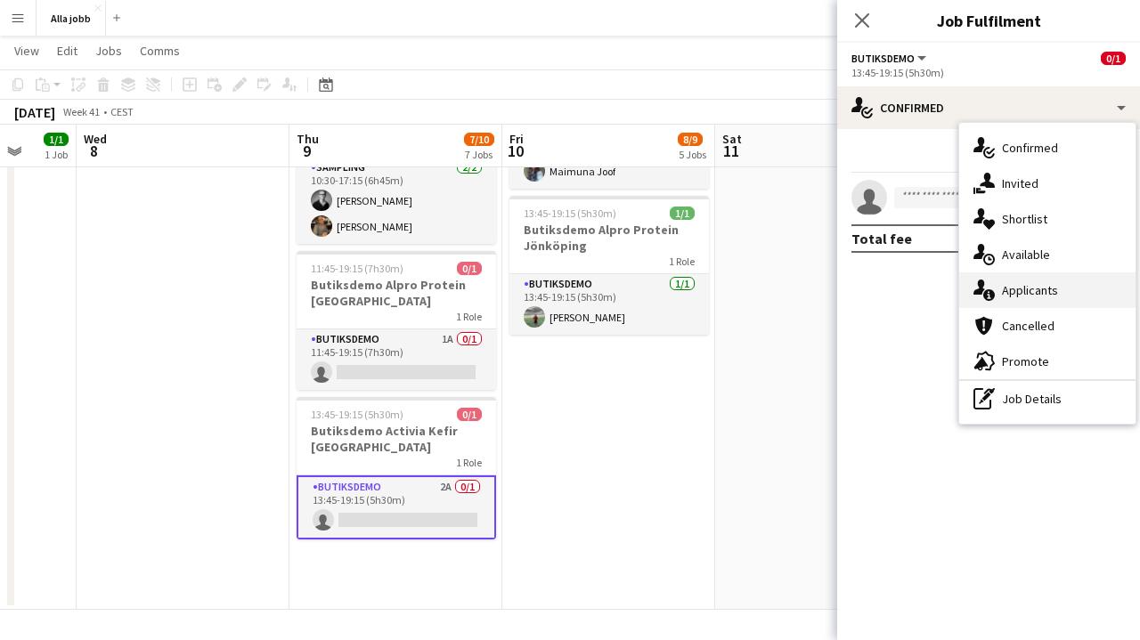
click at [1024, 292] on span "Applicants" at bounding box center [1030, 290] width 56 height 16
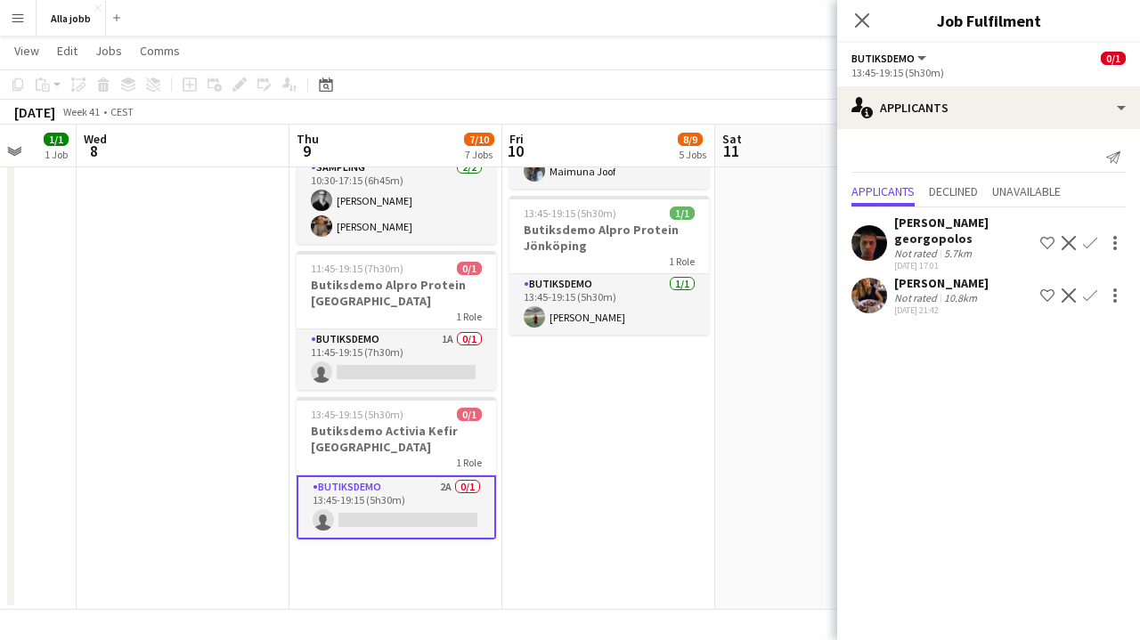
scroll to position [744, 0]
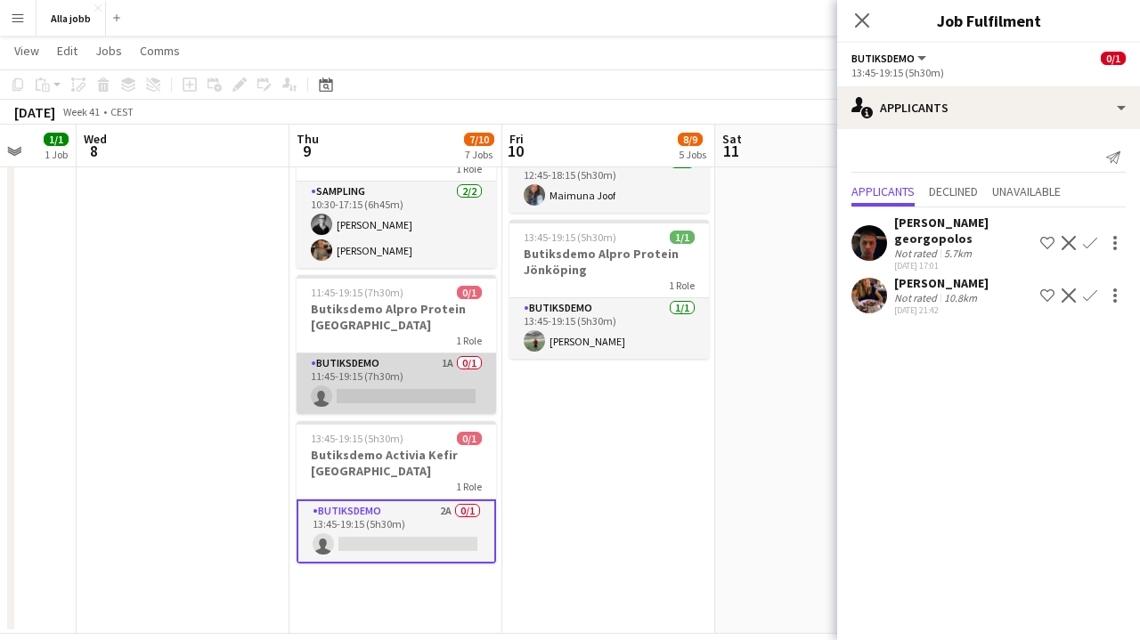
click at [433, 377] on app-card-role "Butiksdemo 1A 0/1 11:45-19:15 (7h30m) single-neutral-actions" at bounding box center [397, 384] width 200 height 61
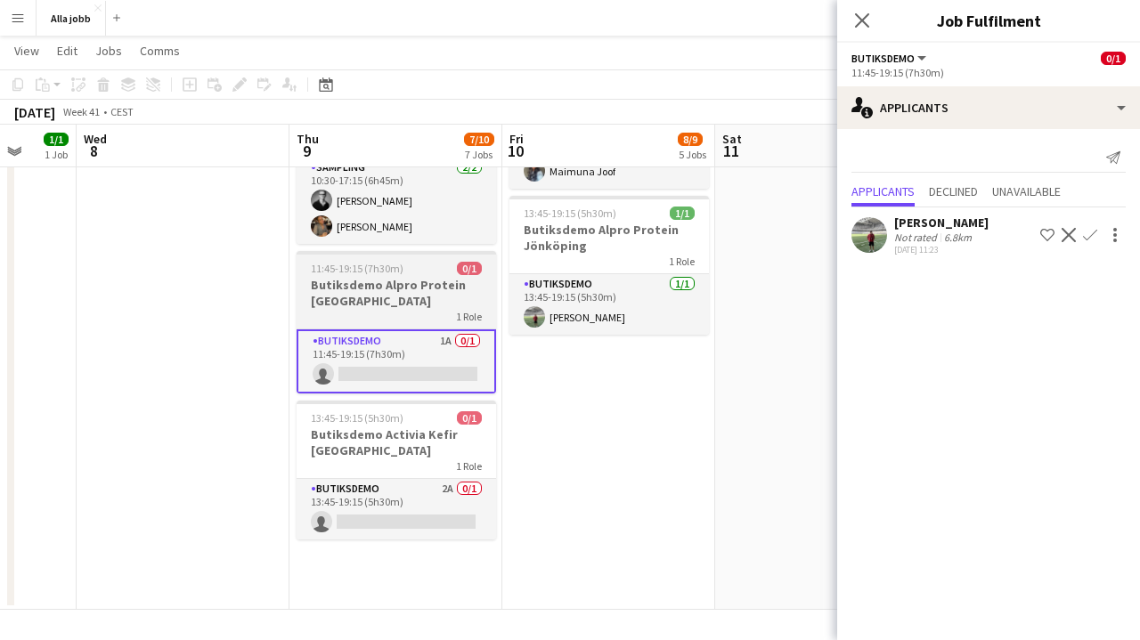
scroll to position [768, 0]
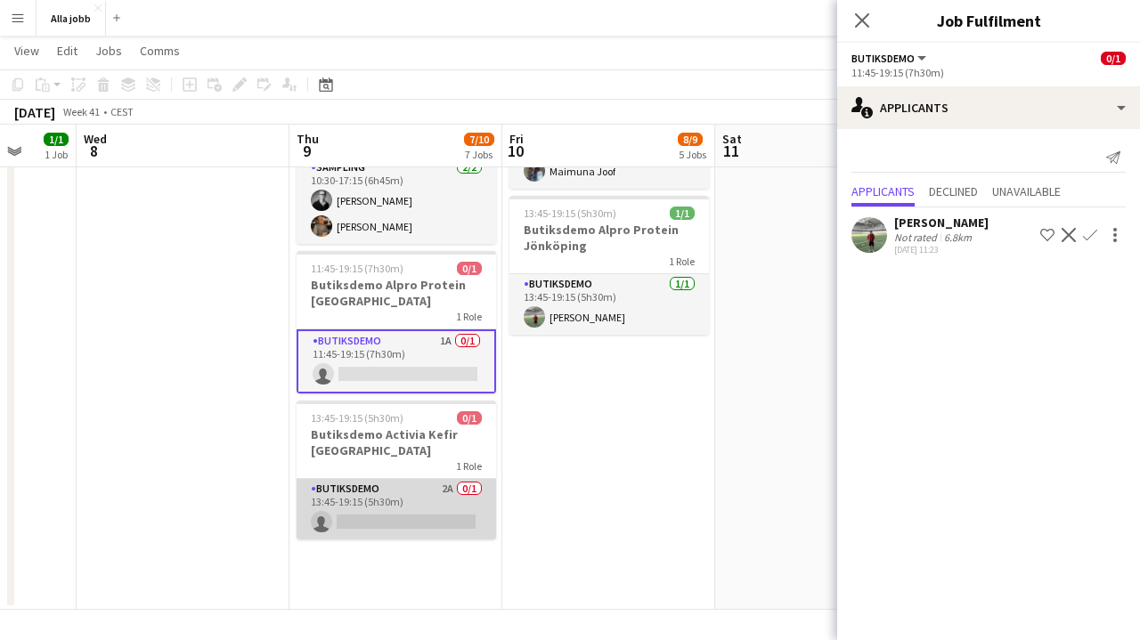
click at [404, 483] on app-card-role "Butiksdemo 2A 0/1 13:45-19:15 (5h30m) single-neutral-actions" at bounding box center [397, 509] width 200 height 61
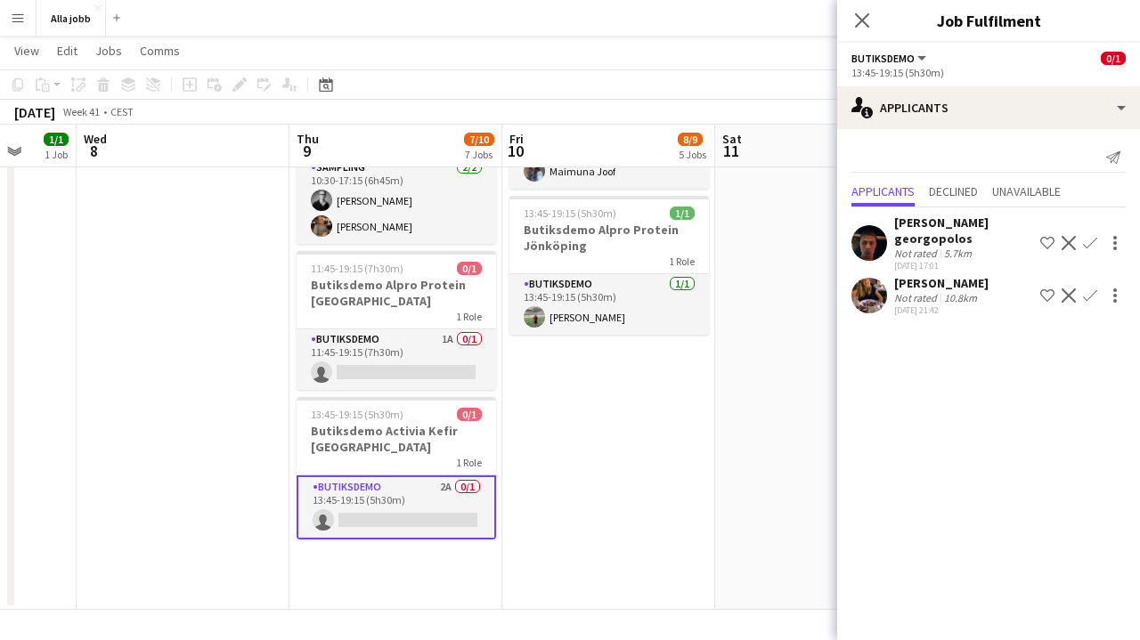
click at [1084, 241] on app-icon "Confirm" at bounding box center [1090, 243] width 14 height 14
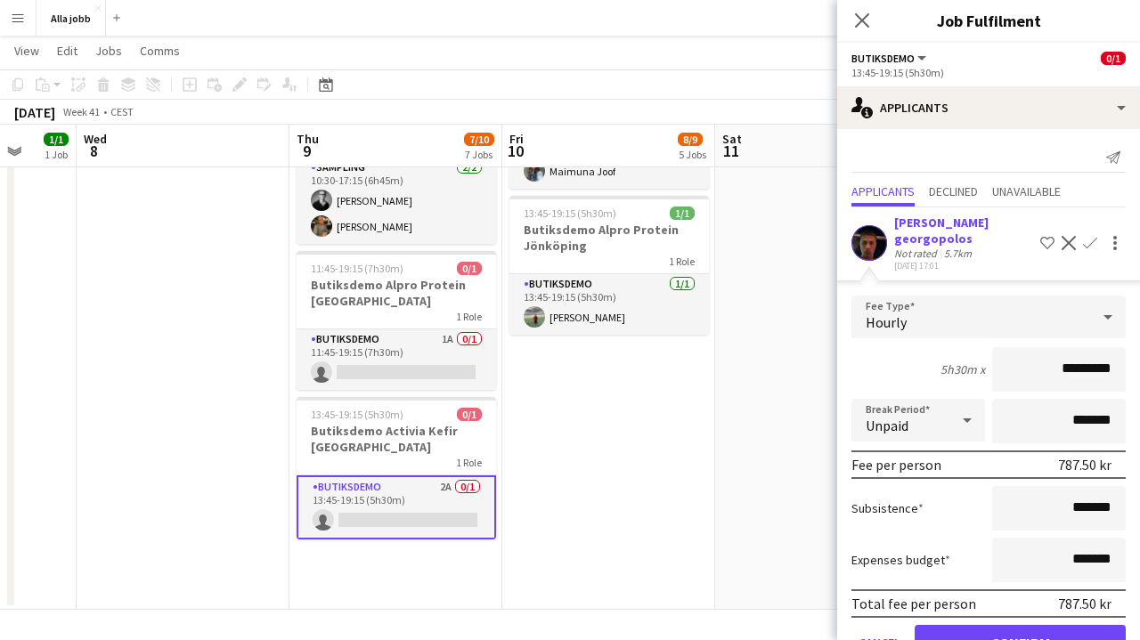
click at [949, 637] on button "Confirm" at bounding box center [1020, 643] width 211 height 36
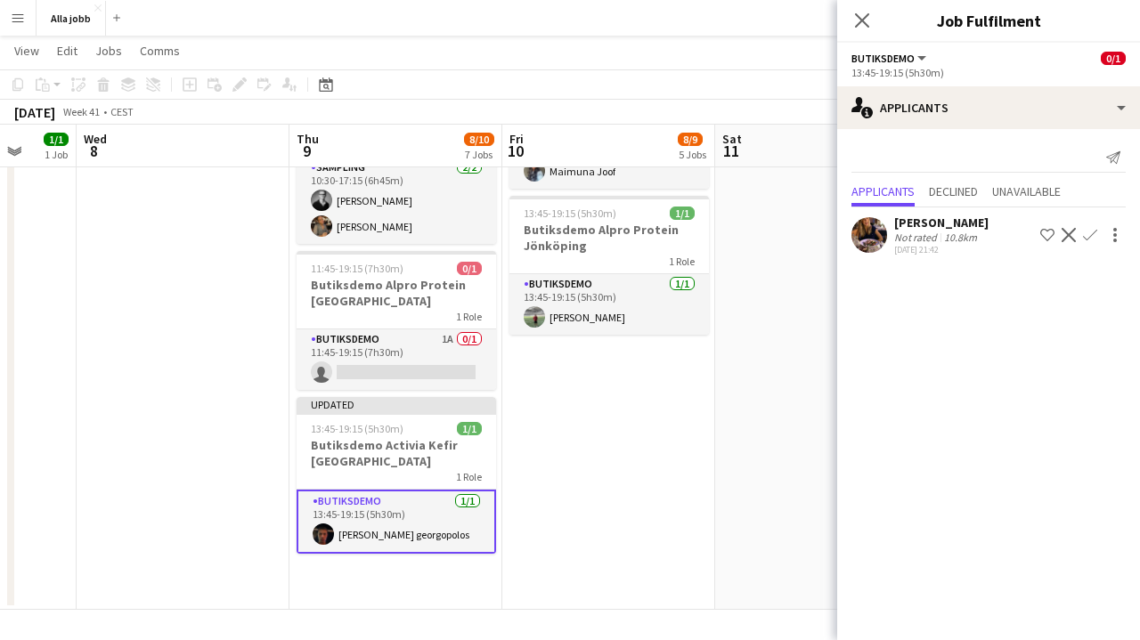
click at [595, 397] on app-date-cell "10:30-17:15 (6h45m) 2/3 Barbour kaffesampling Köpenhamn 2 Roles Drift 0/1 10:30…" at bounding box center [608, 21] width 213 height 1178
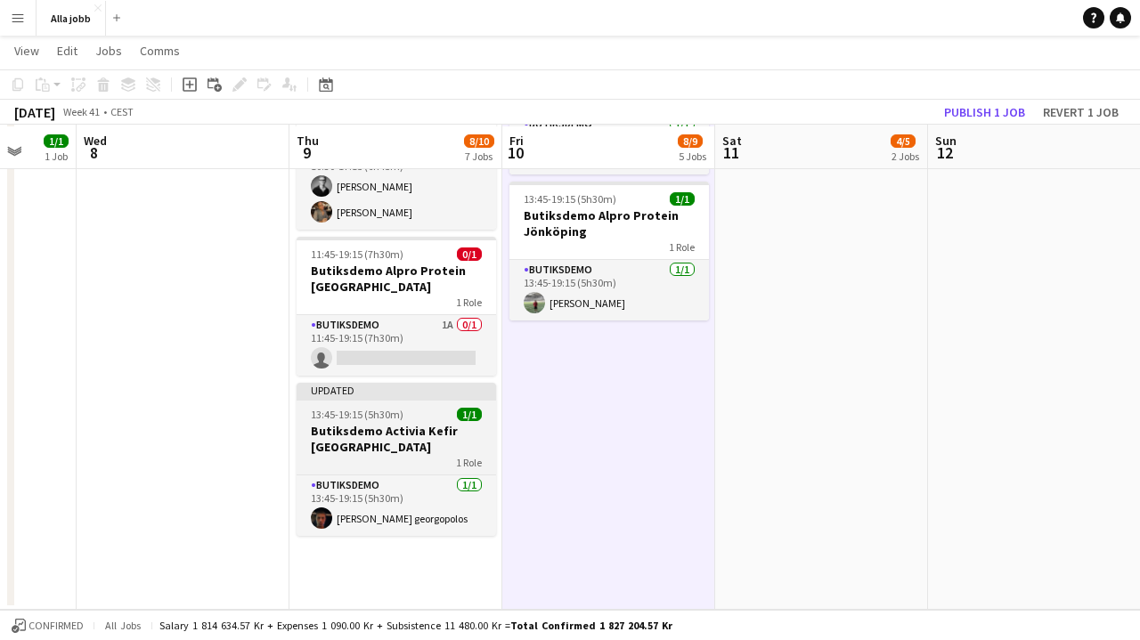
scroll to position [782, 0]
click at [412, 423] on h3 "Butiksdemo Activia Kefir [GEOGRAPHIC_DATA]" at bounding box center [397, 439] width 200 height 32
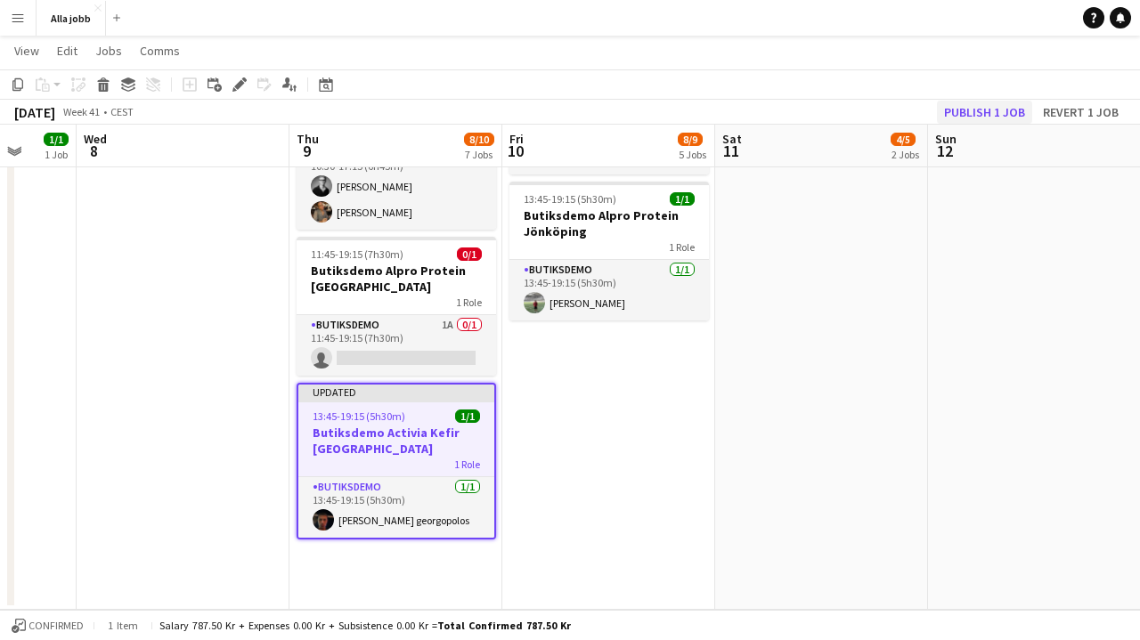
click at [960, 110] on button "Publish 1 job" at bounding box center [984, 112] width 95 height 23
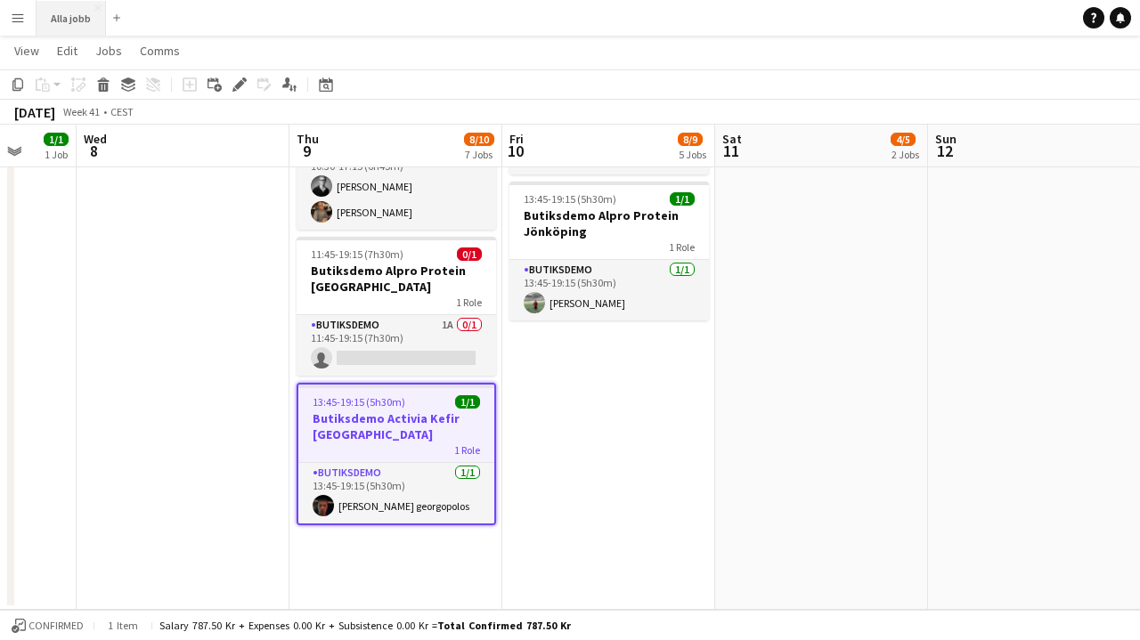
click at [77, 26] on button "Alla jobb Close" at bounding box center [71, 18] width 69 height 35
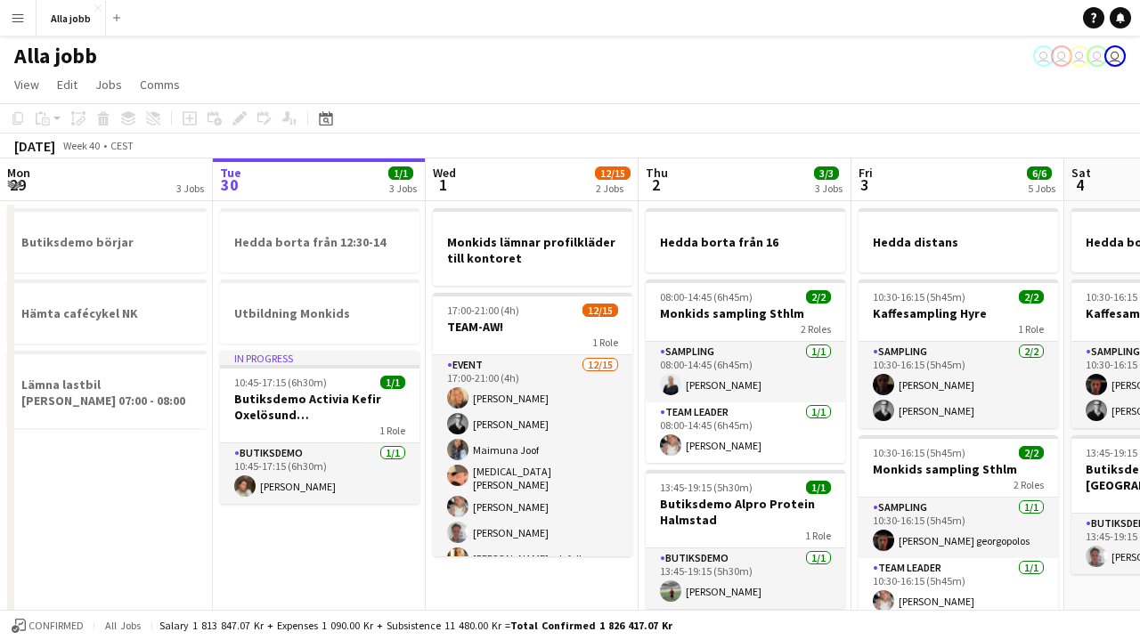
scroll to position [-1, 0]
click at [329, 541] on app-date-cell "Hedda borta från 12:30-14 Utbildning Monkids In progress 10:45-17:15 (6h30m) 1/…" at bounding box center [319, 584] width 213 height 767
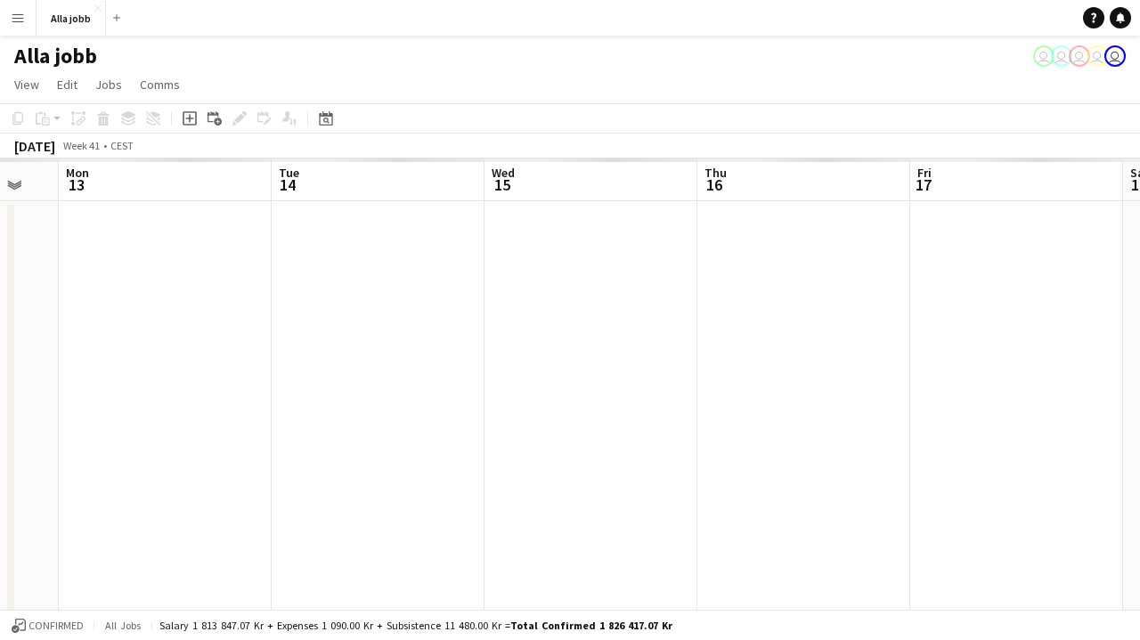
scroll to position [0, 0]
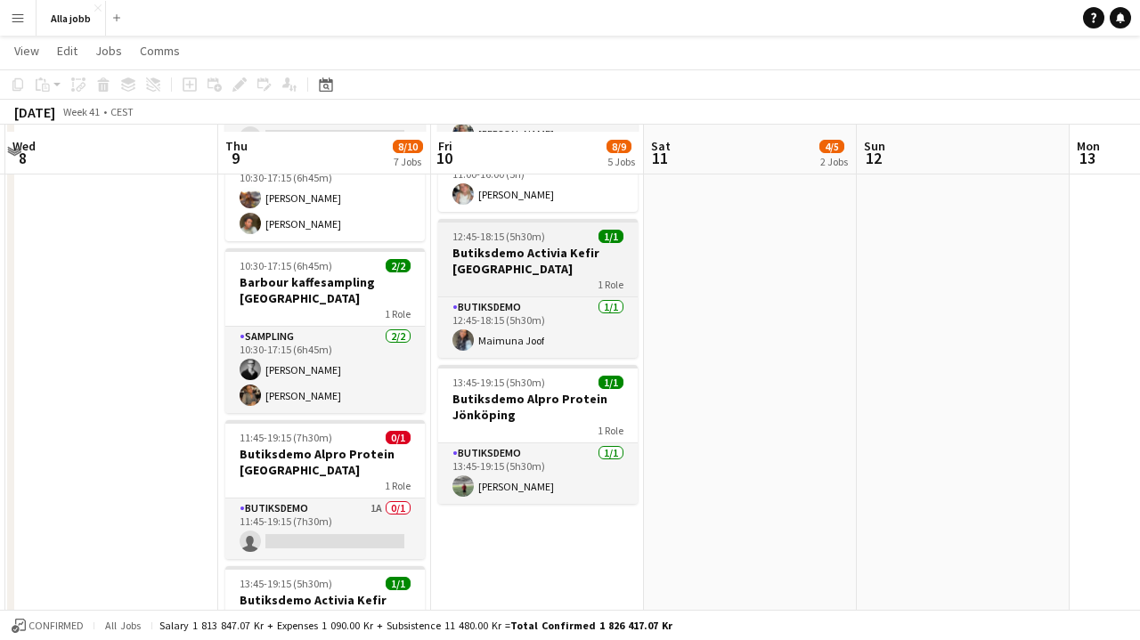
scroll to position [645, 0]
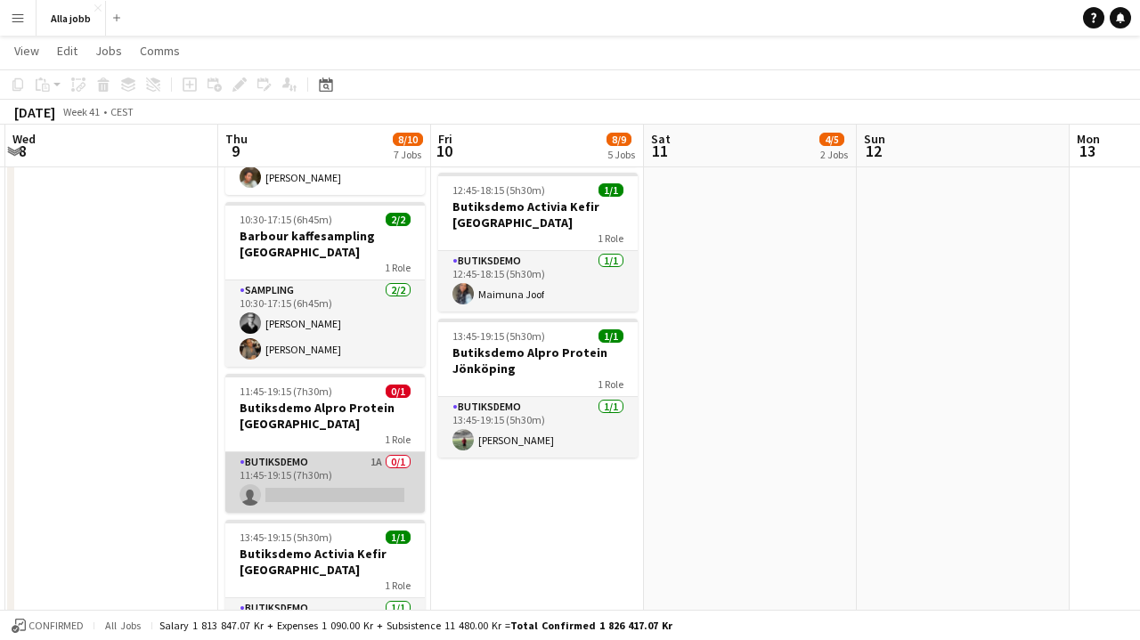
click at [340, 453] on app-card-role "Butiksdemo 1A 0/1 11:45-19:15 (7h30m) single-neutral-actions" at bounding box center [325, 483] width 200 height 61
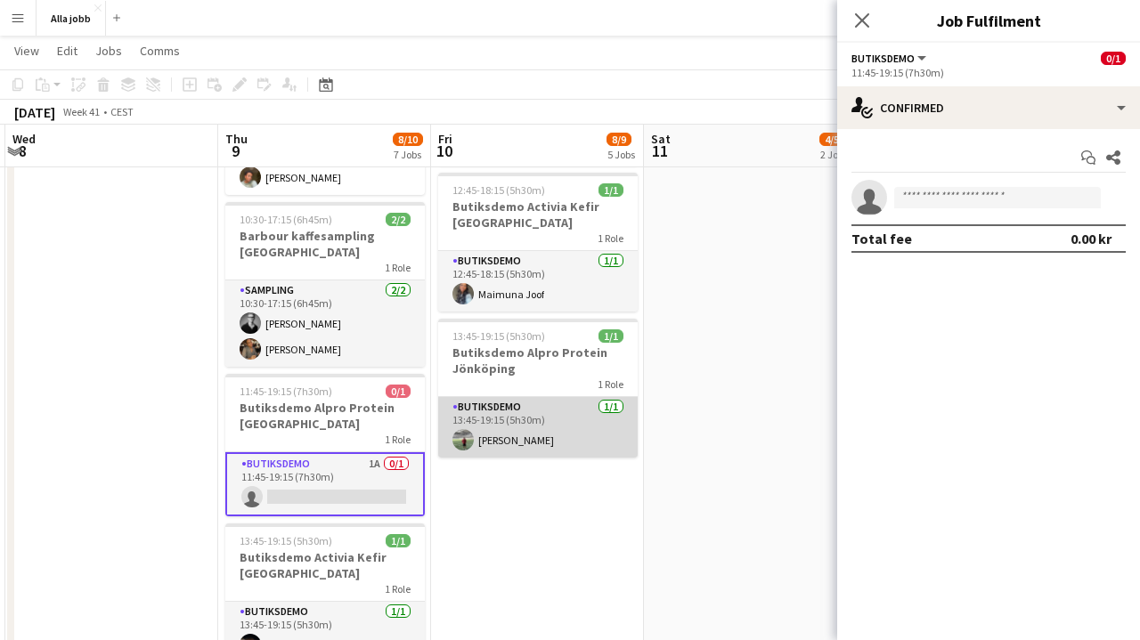
click at [637, 412] on app-card-role "Butiksdemo 1/1 13:45-19:15 (5h30m) Emil Lautin" at bounding box center [538, 427] width 200 height 61
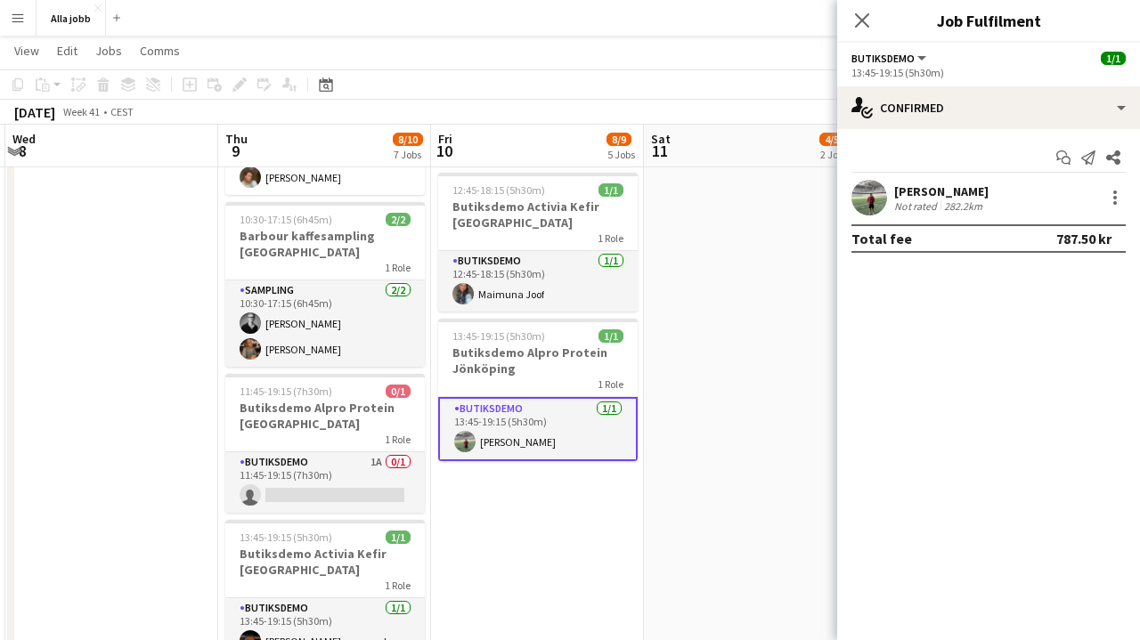
click at [705, 399] on app-date-cell "10:30-17:15 (6h45m) 2/3 Barbour kaffesampling Köpenhamn 2 Roles Drift 0/1 10:30…" at bounding box center [750, 144] width 213 height 1178
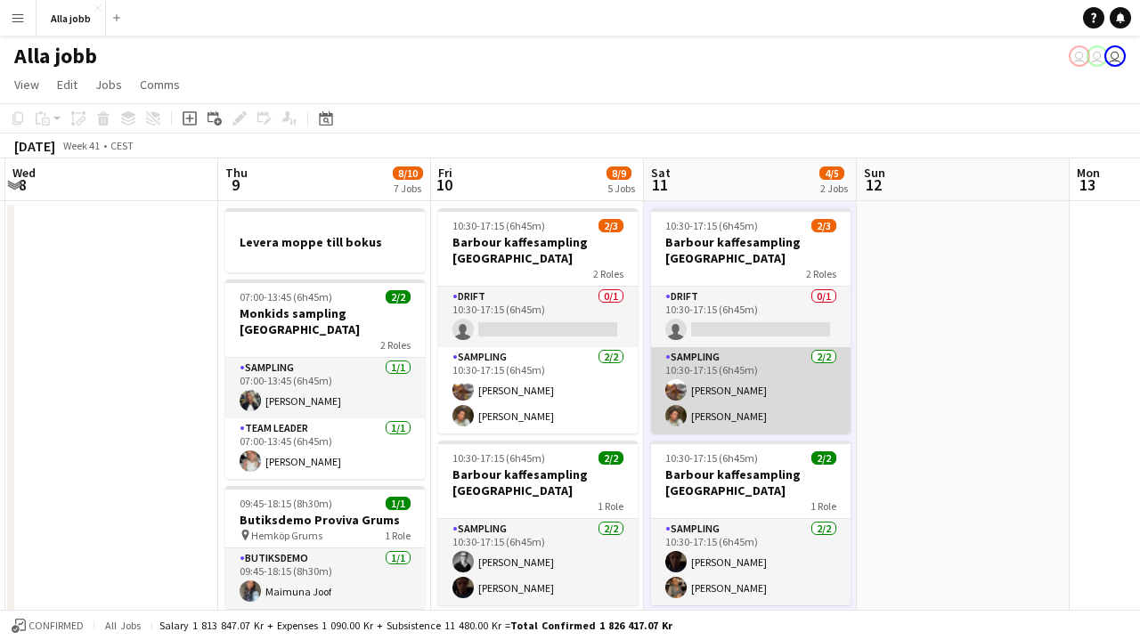
scroll to position [0, 0]
click at [696, 151] on div "October 2025 Week 41 • CEST" at bounding box center [570, 146] width 1140 height 25
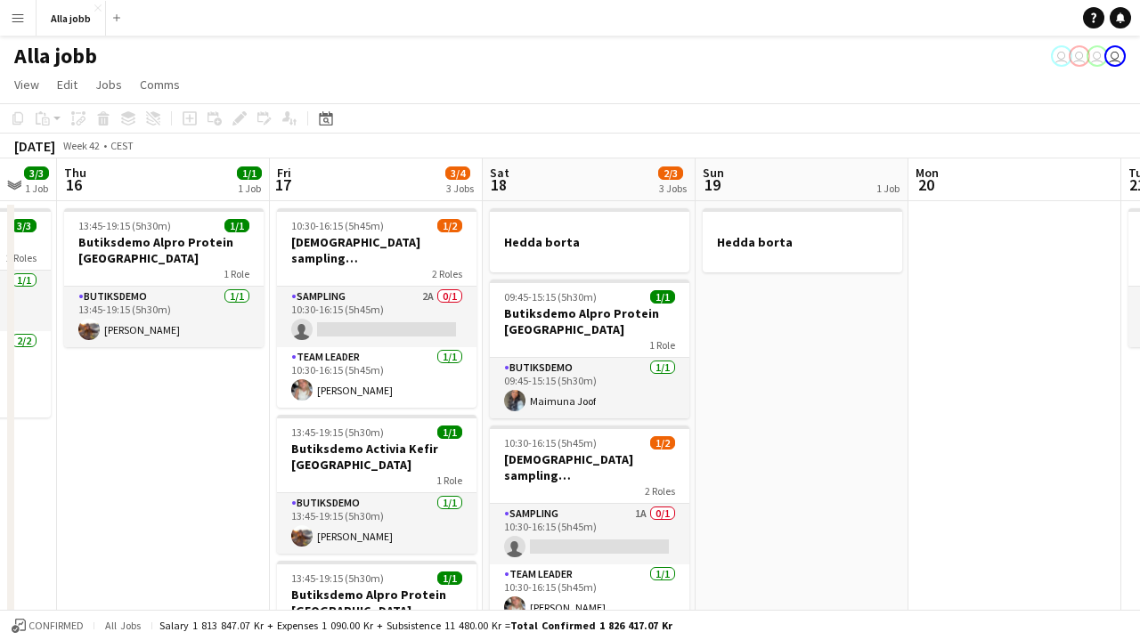
scroll to position [0, 583]
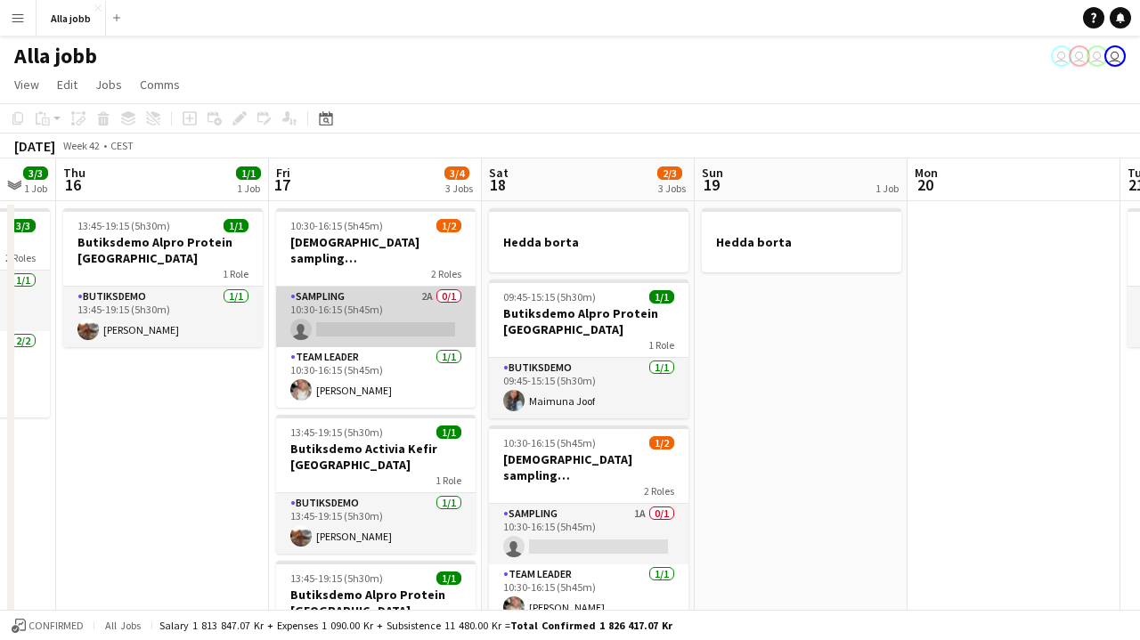
click at [450, 312] on app-card-role "Sampling 2A 0/1 10:30-16:15 (5h45m) single-neutral-actions" at bounding box center [376, 317] width 200 height 61
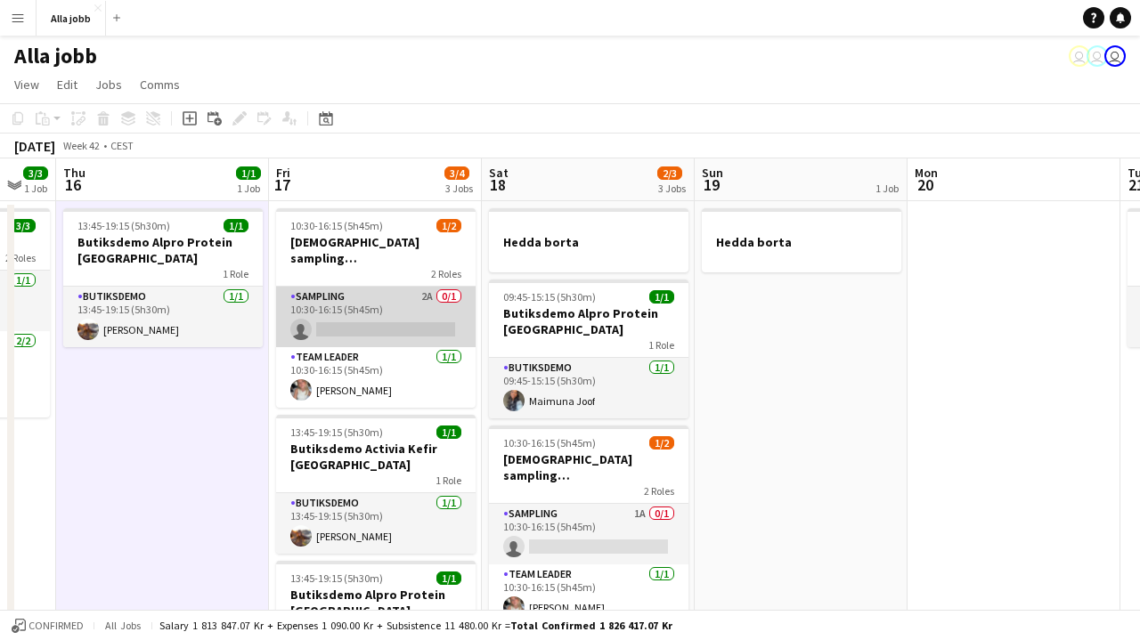
click at [417, 299] on app-card-role "Sampling 2A 0/1 10:30-16:15 (5h45m) single-neutral-actions" at bounding box center [376, 317] width 200 height 61
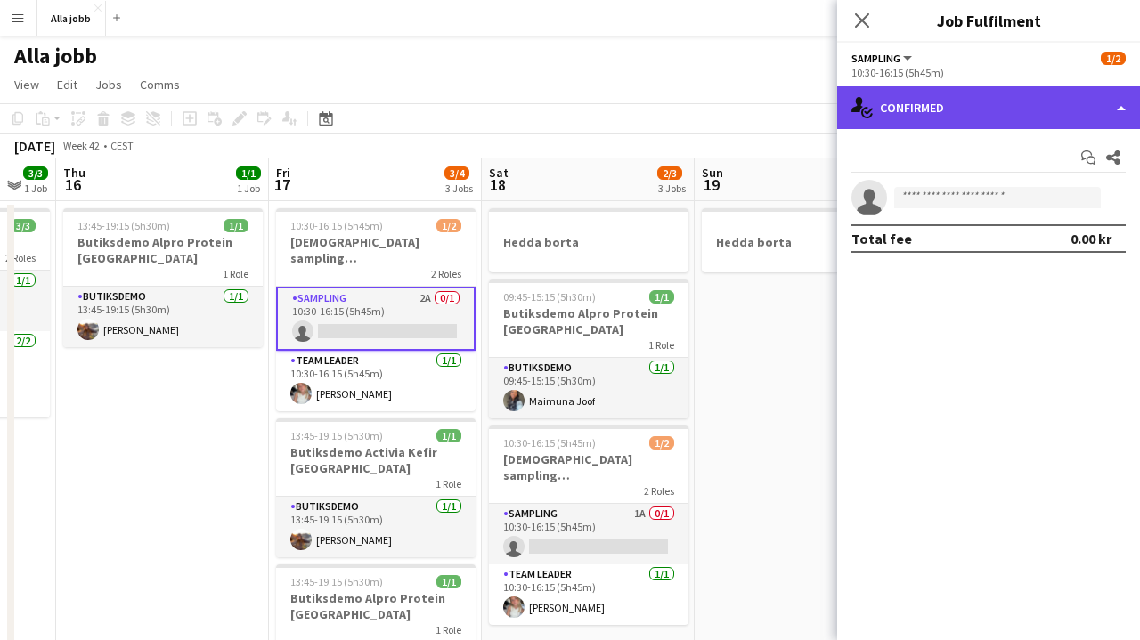
click at [1099, 99] on div "single-neutral-actions-check-2 Confirmed" at bounding box center [988, 107] width 303 height 43
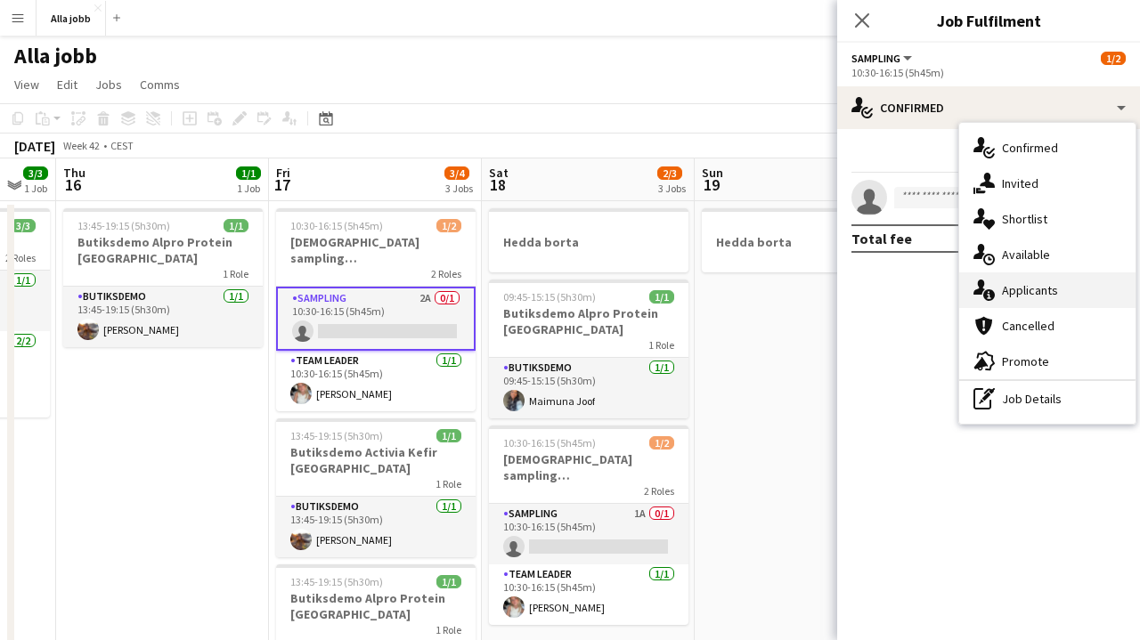
click at [1037, 298] on span "Applicants" at bounding box center [1030, 290] width 56 height 16
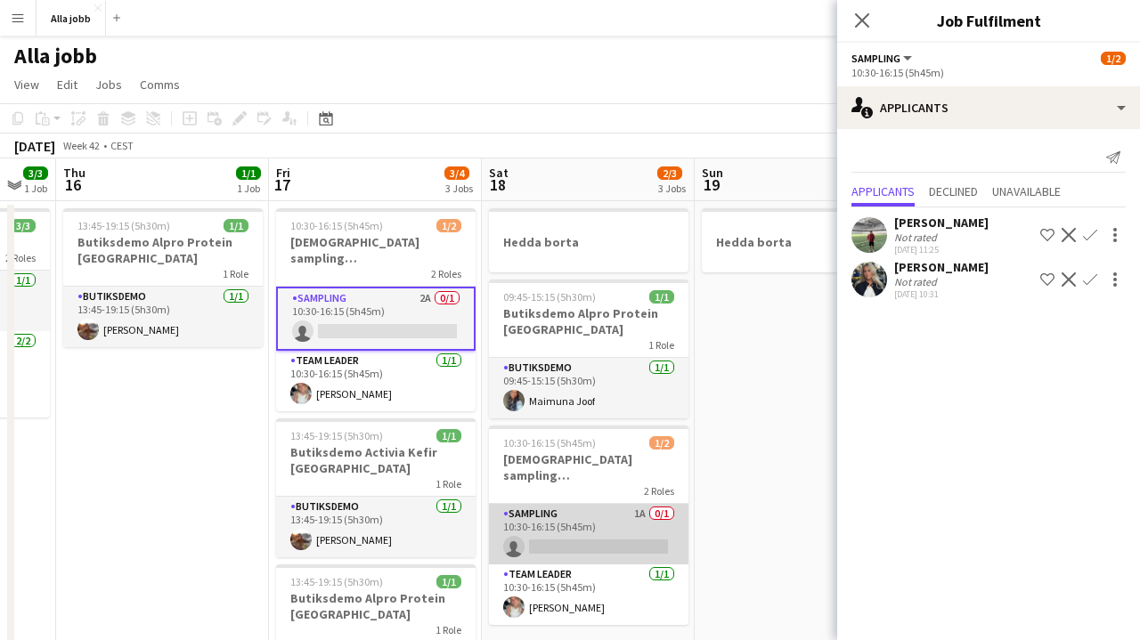
click at [609, 531] on app-card-role "Sampling 1A 0/1 10:30-16:15 (5h45m) single-neutral-actions" at bounding box center [589, 534] width 200 height 61
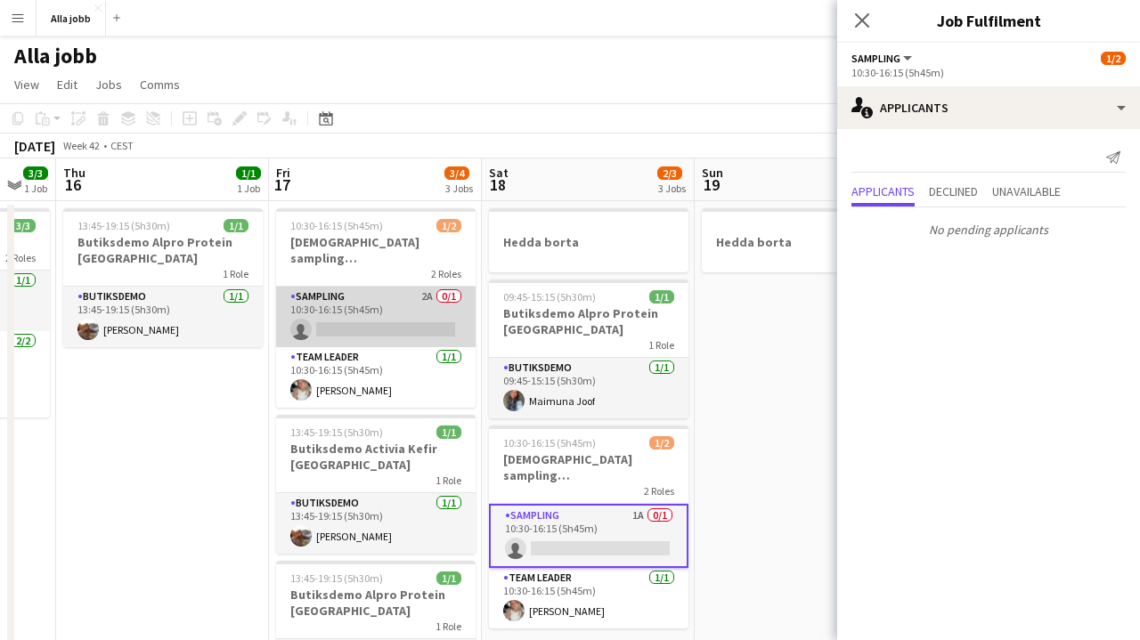
click at [417, 311] on app-card-role "Sampling 2A 0/1 10:30-16:15 (5h45m) single-neutral-actions" at bounding box center [376, 317] width 200 height 61
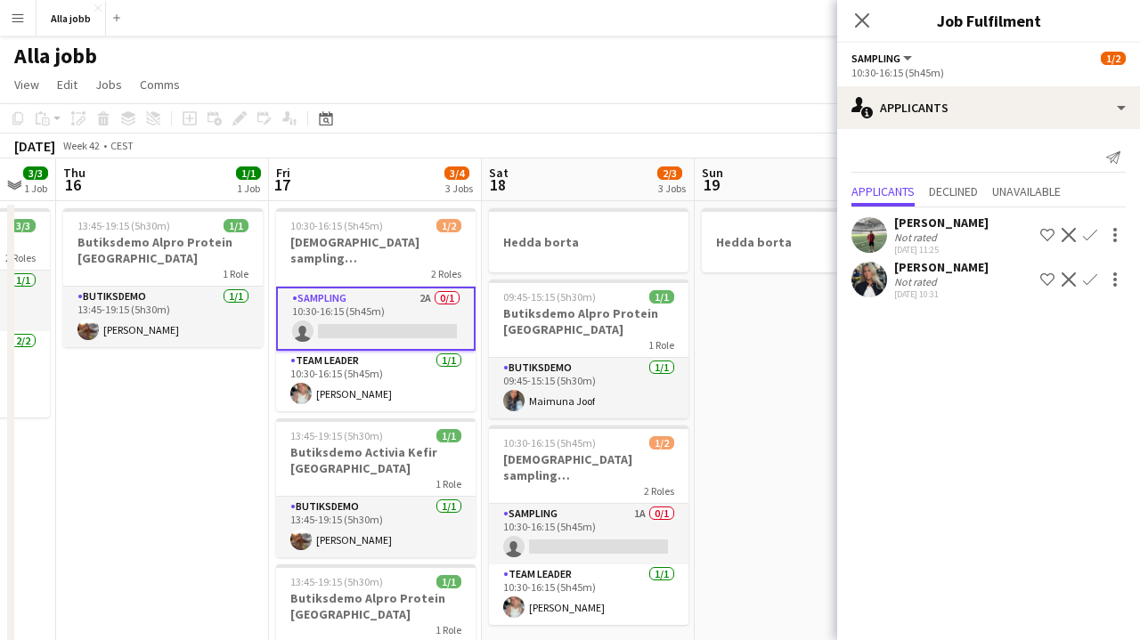
click at [865, 277] on app-user-avatar at bounding box center [870, 280] width 36 height 36
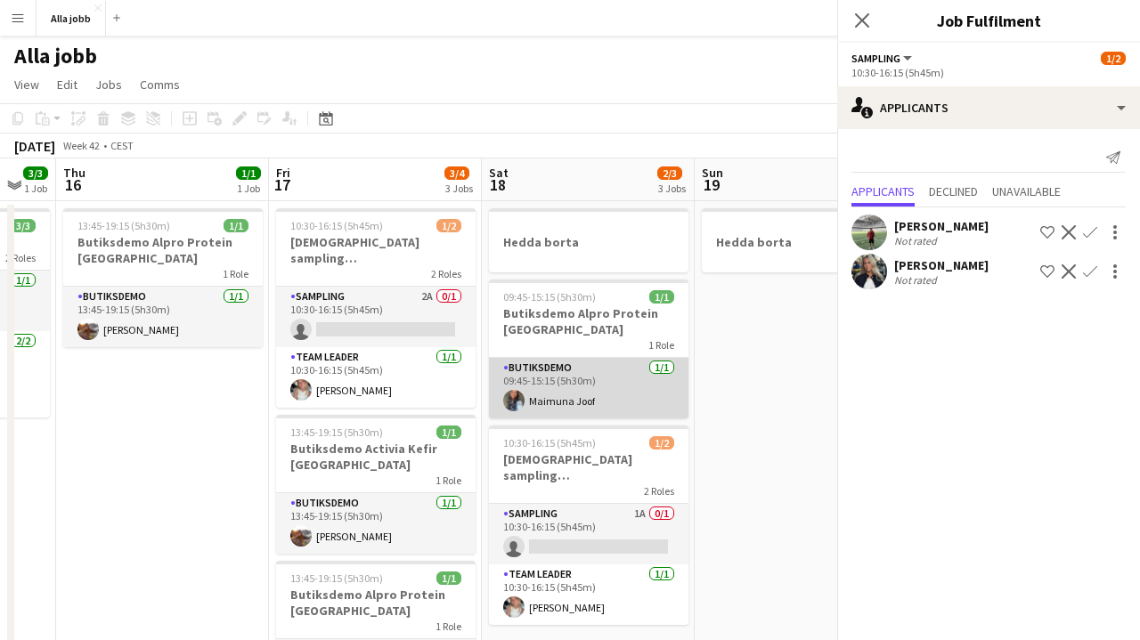
scroll to position [0, 0]
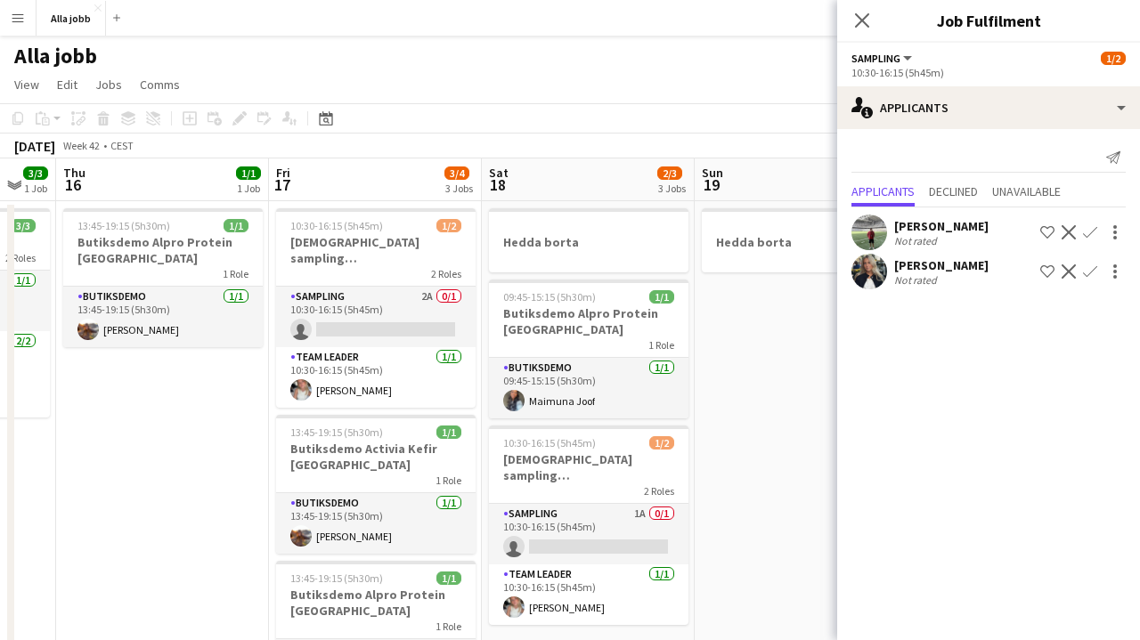
click at [179, 479] on app-date-cell "13:45-19:15 (5h30m) 1/1 Butiksdemo Alpro Protein Stockholm 1 Role Butiksdemo 1/…" at bounding box center [162, 470] width 213 height 539
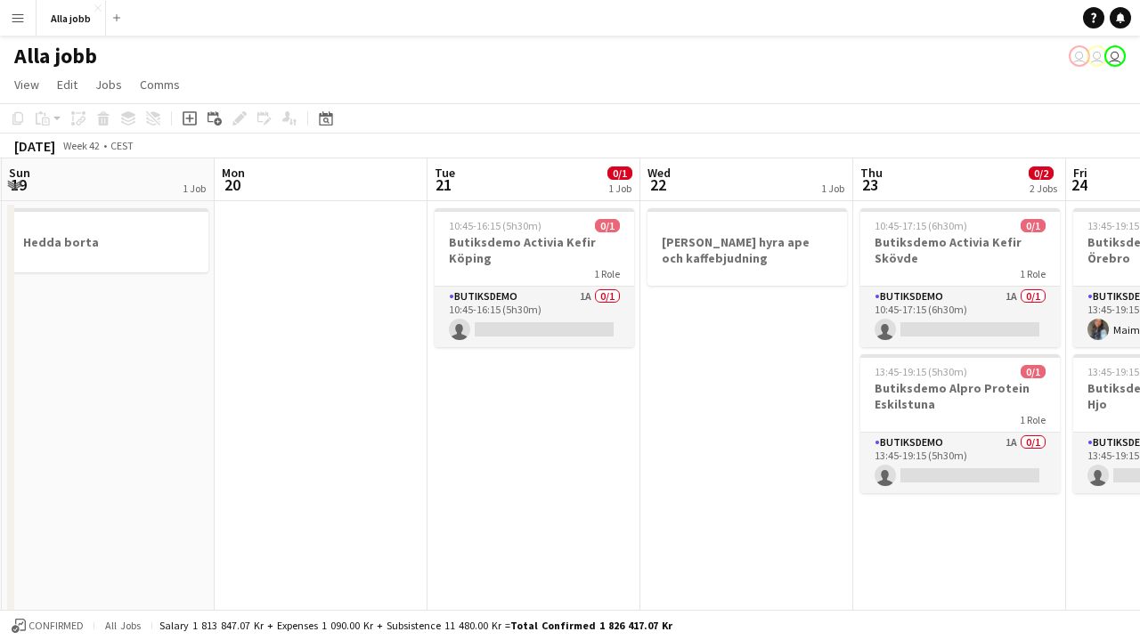
scroll to position [0, 646]
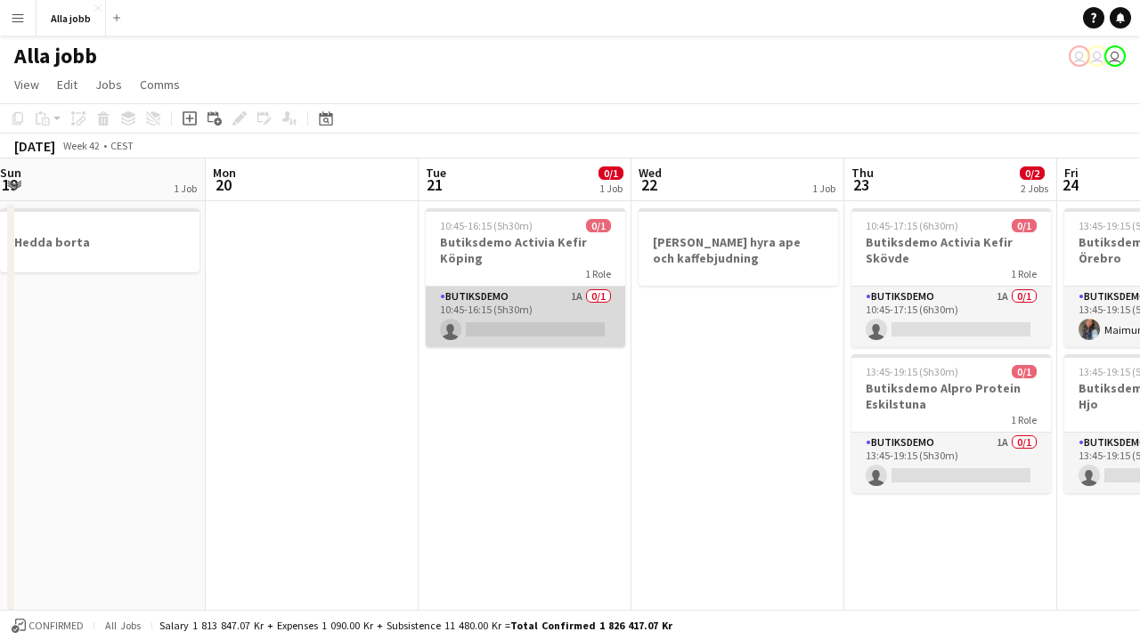
click at [489, 304] on app-card-role "Butiksdemo 1A 0/1 10:45-16:15 (5h30m) single-neutral-actions" at bounding box center [526, 317] width 200 height 61
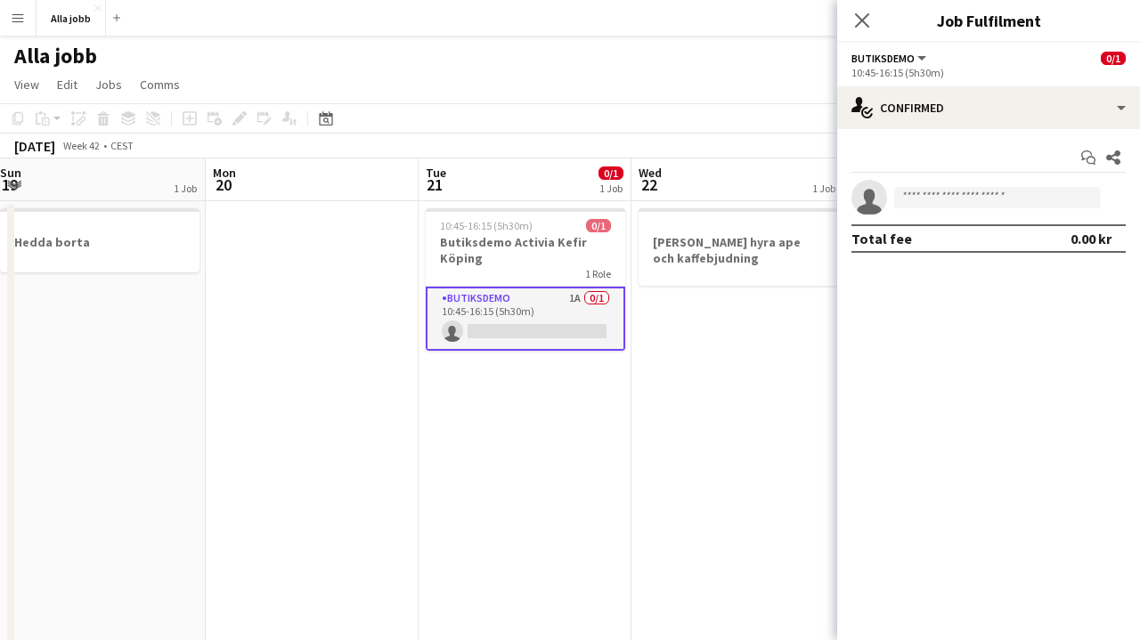
click at [349, 444] on app-date-cell at bounding box center [312, 470] width 213 height 539
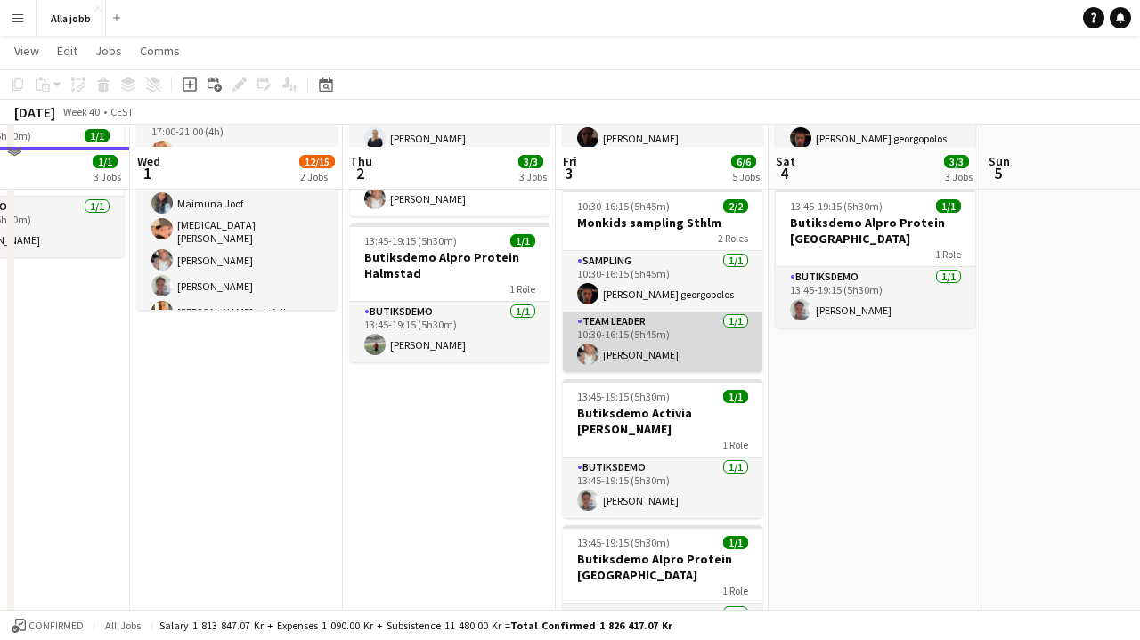
scroll to position [270, 0]
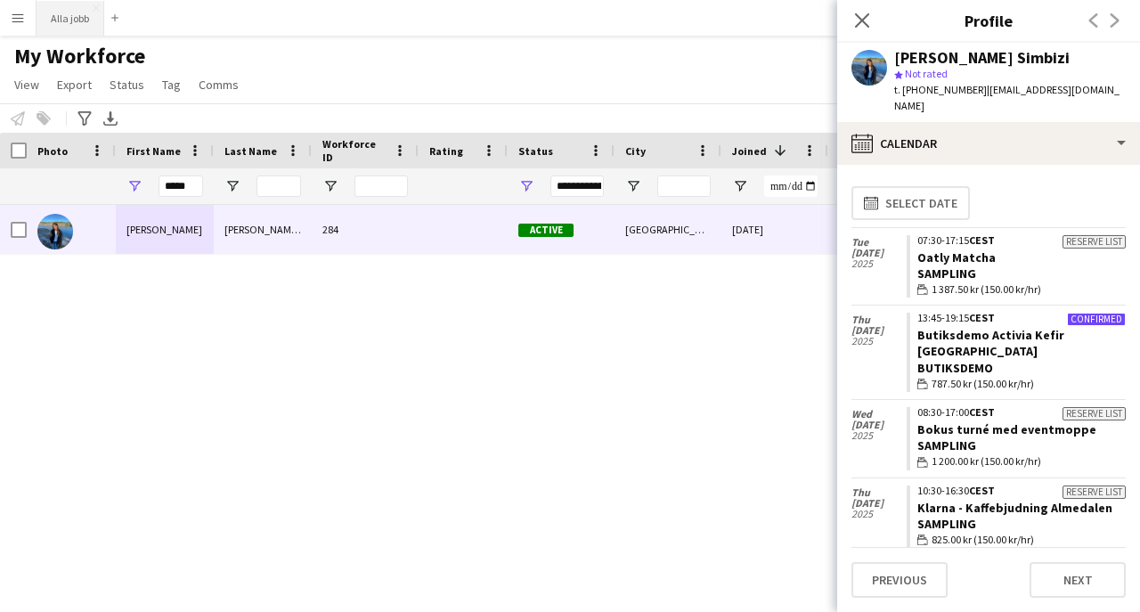
click at [89, 24] on button "Alla jobb Close" at bounding box center [71, 18] width 68 height 35
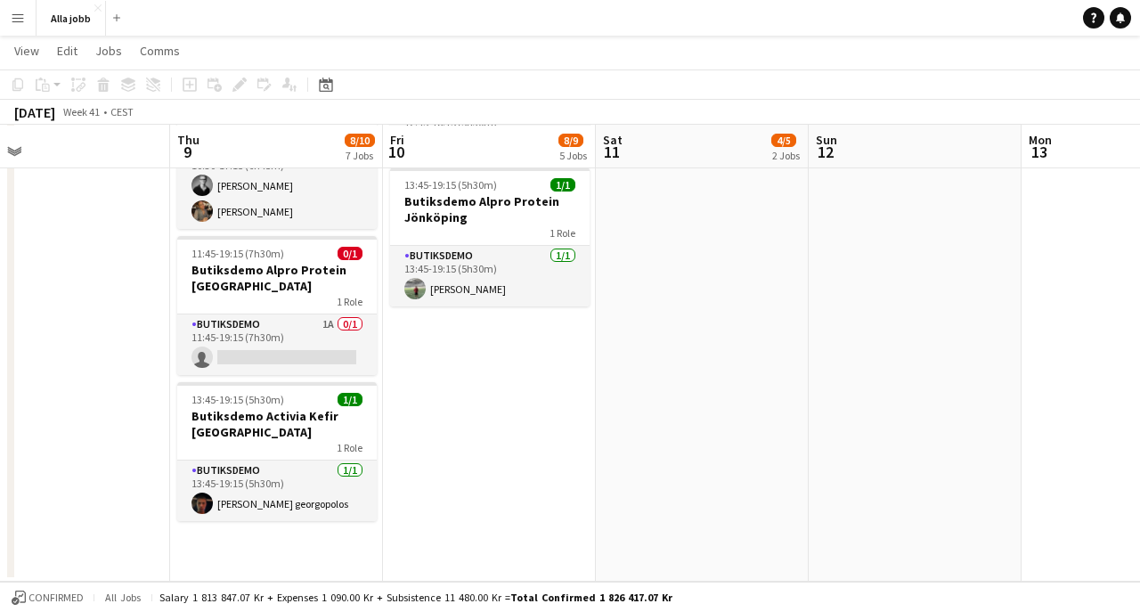
scroll to position [796, 0]
click at [69, 15] on button "Alla jobb Close" at bounding box center [71, 18] width 69 height 35
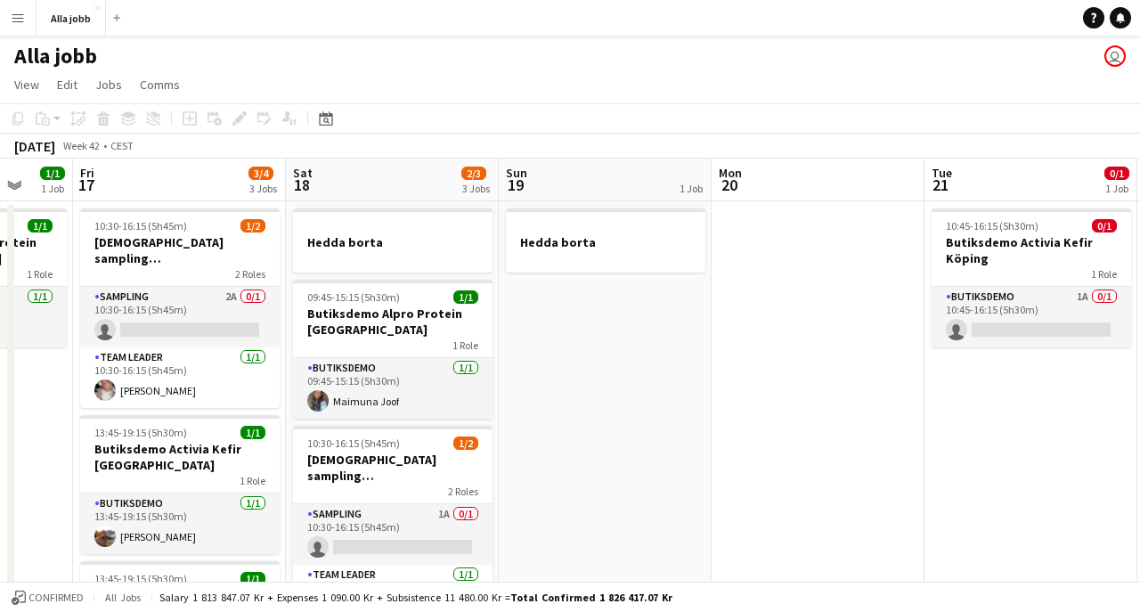
scroll to position [0, 569]
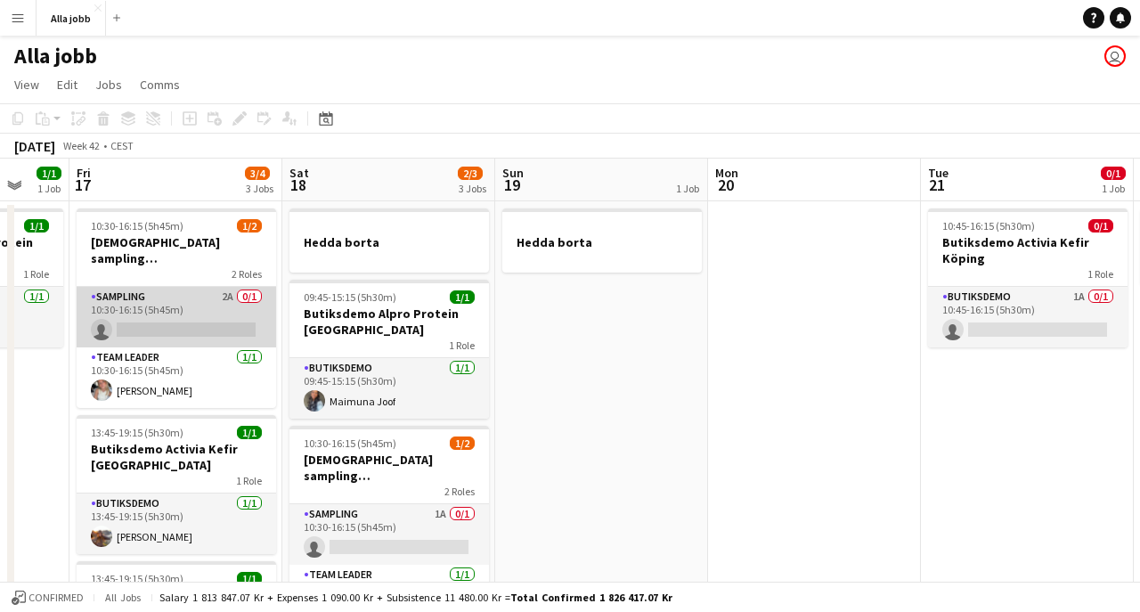
click at [141, 316] on app-card-role "Sampling 2A 0/1 10:30-16:15 (5h45m) single-neutral-actions" at bounding box center [177, 317] width 200 height 61
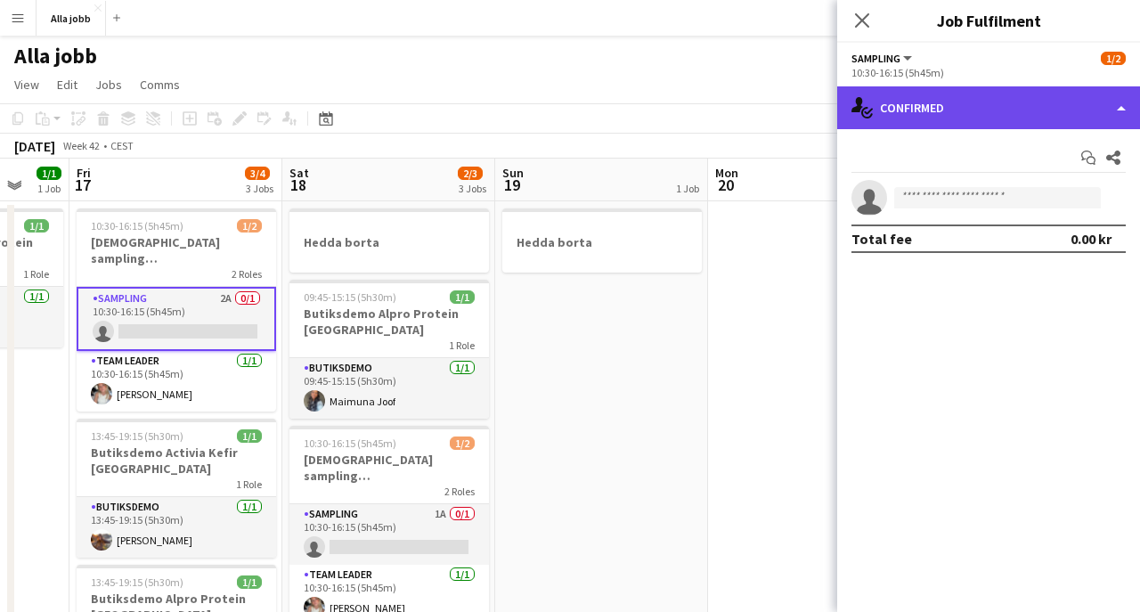
click at [955, 105] on div "single-neutral-actions-check-2 Confirmed" at bounding box center [988, 107] width 303 height 43
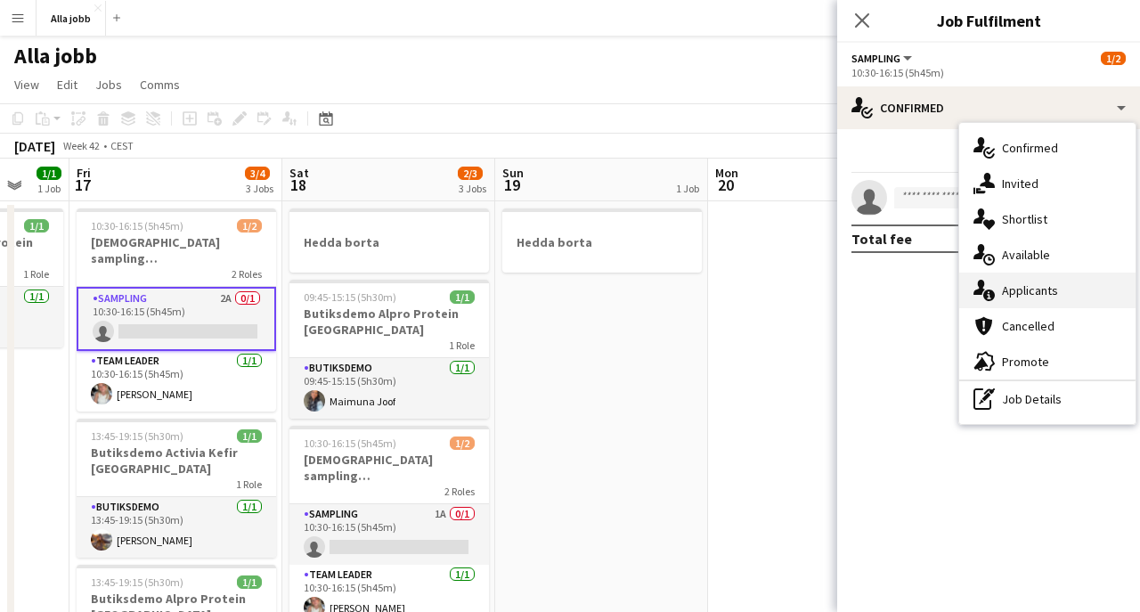
click at [1014, 307] on div "single-neutral-actions-information Applicants" at bounding box center [1047, 291] width 176 height 36
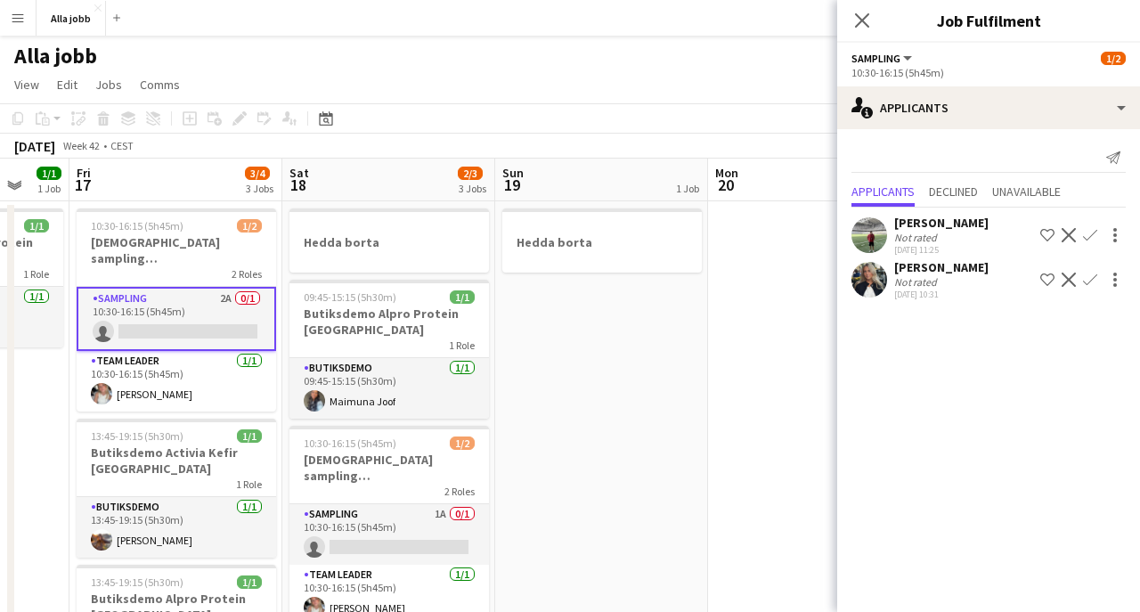
click at [1090, 275] on app-icon "Confirm" at bounding box center [1090, 280] width 14 height 14
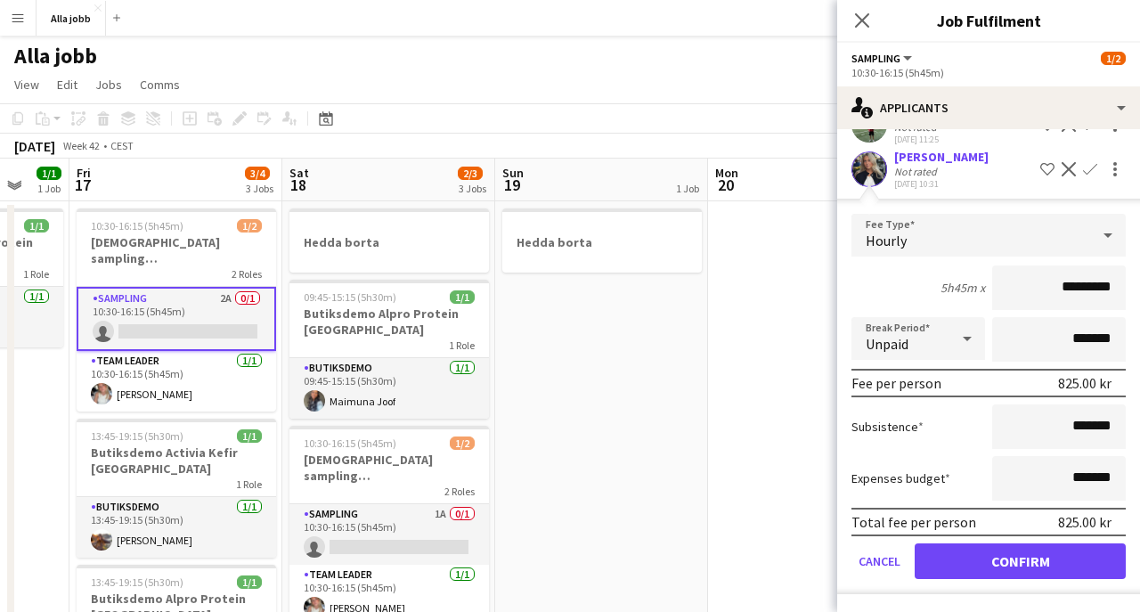
scroll to position [110, 0]
click at [985, 550] on button "Confirm" at bounding box center [1020, 561] width 211 height 36
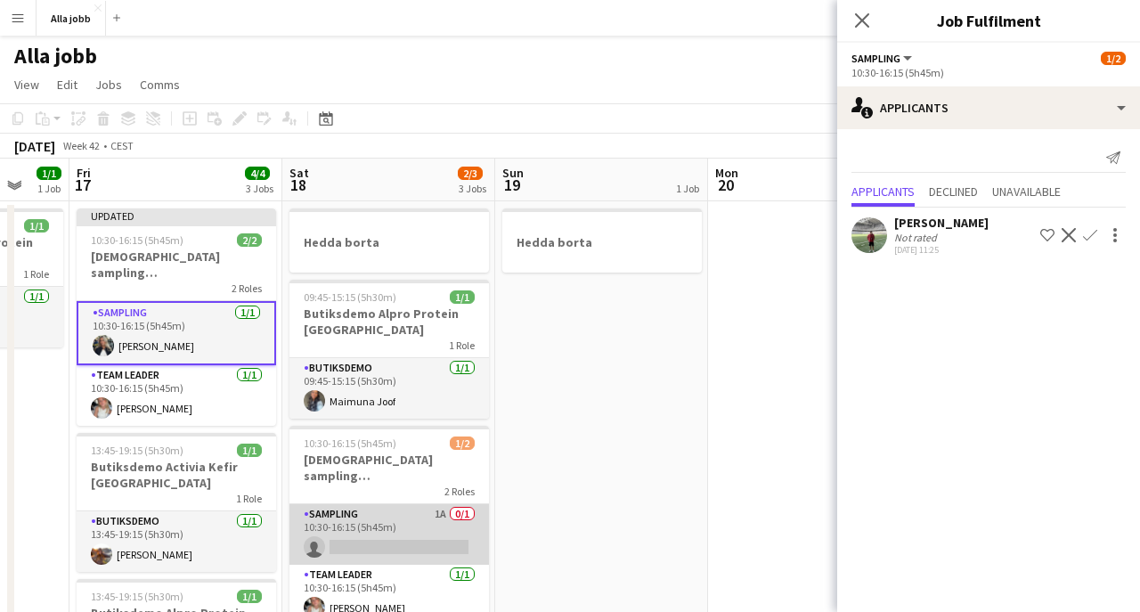
drag, startPoint x: 388, startPoint y: 527, endPoint x: 403, endPoint y: 521, distance: 15.6
click at [388, 527] on app-card-role "Sampling 1A 0/1 10:30-16:15 (5h45m) single-neutral-actions" at bounding box center [390, 534] width 200 height 61
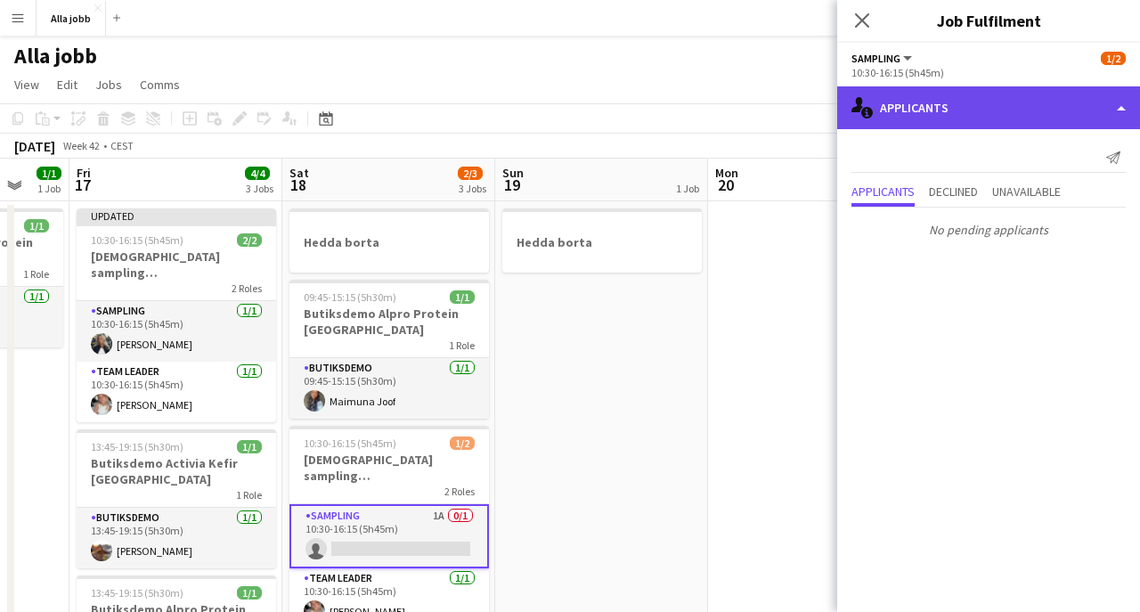
click at [950, 126] on div "single-neutral-actions-information Applicants" at bounding box center [988, 107] width 303 height 43
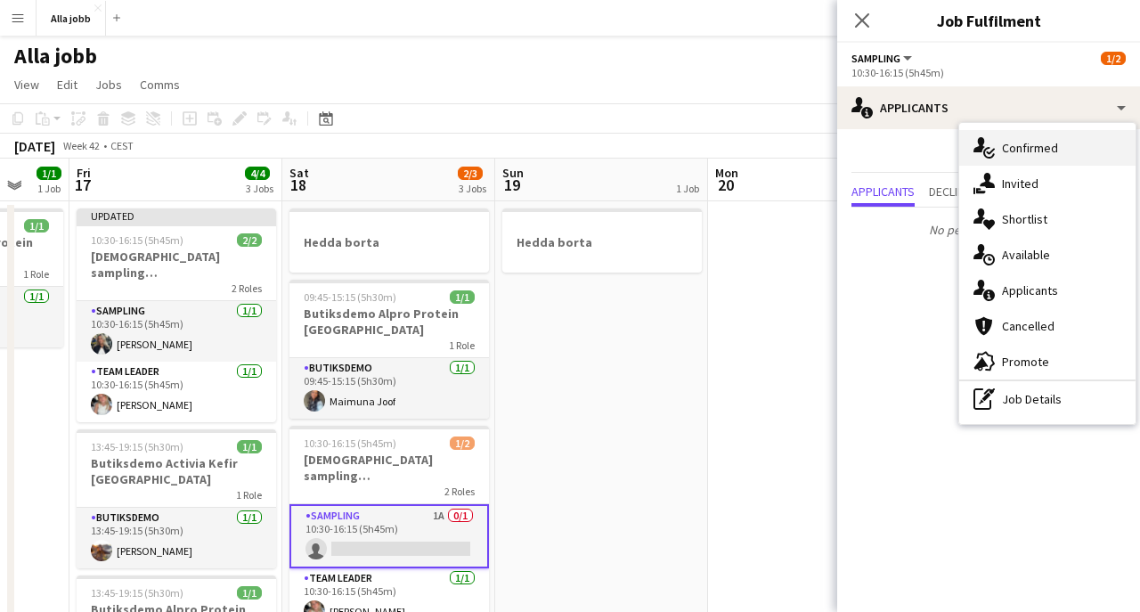
click at [1022, 135] on div "single-neutral-actions-check-2 Confirmed" at bounding box center [1047, 148] width 176 height 36
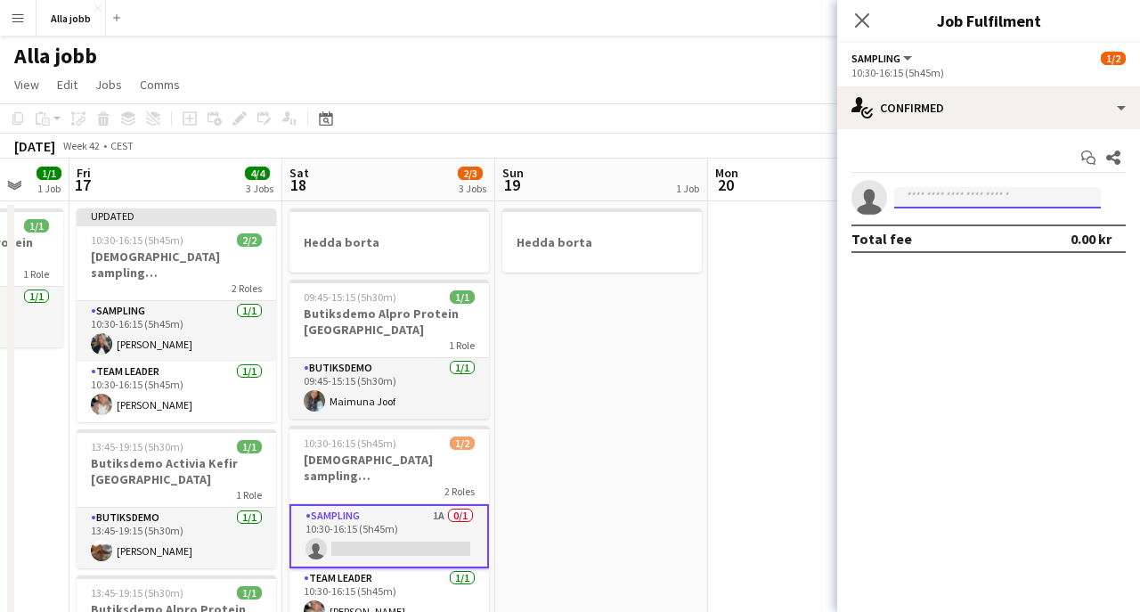
click at [945, 188] on input at bounding box center [997, 197] width 207 height 21
type input "*"
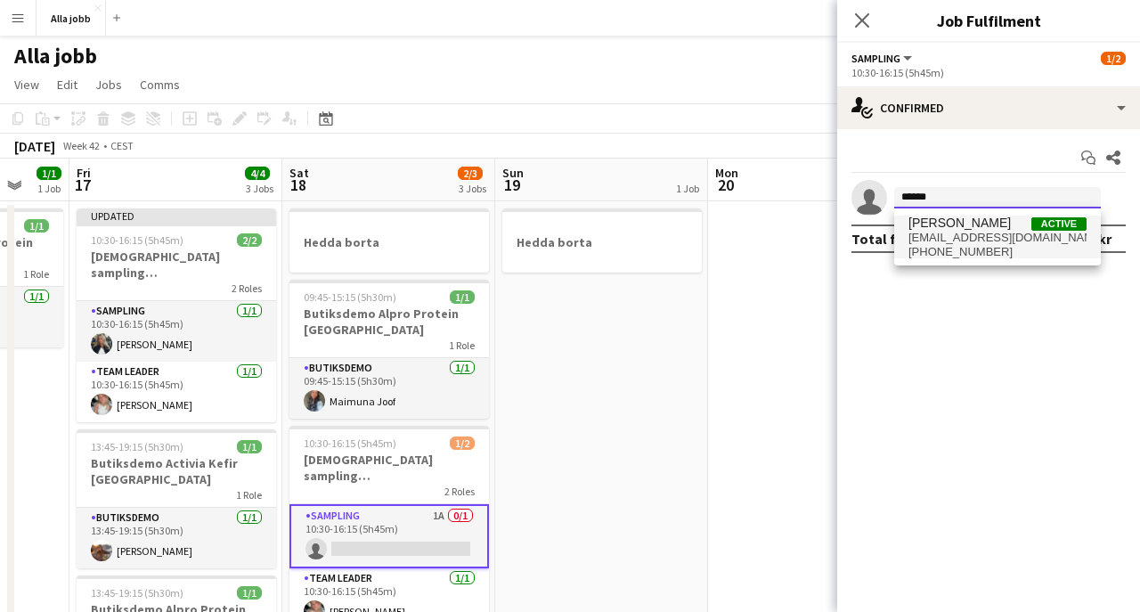
type input "******"
click at [950, 241] on span "smilla.nordenfridh@gmail.com" at bounding box center [998, 238] width 178 height 14
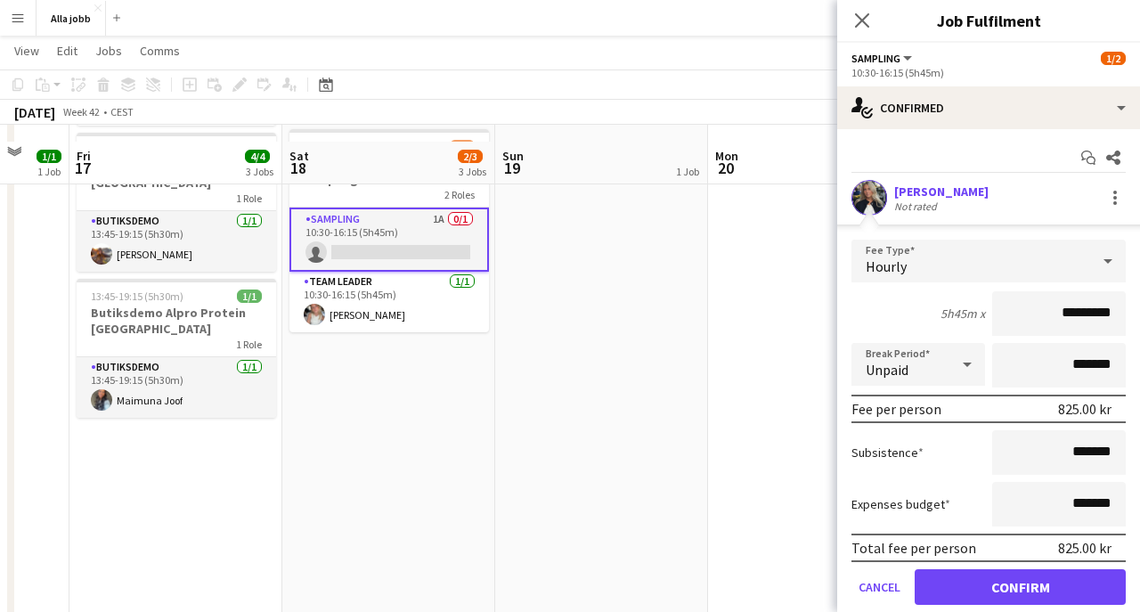
scroll to position [312, 0]
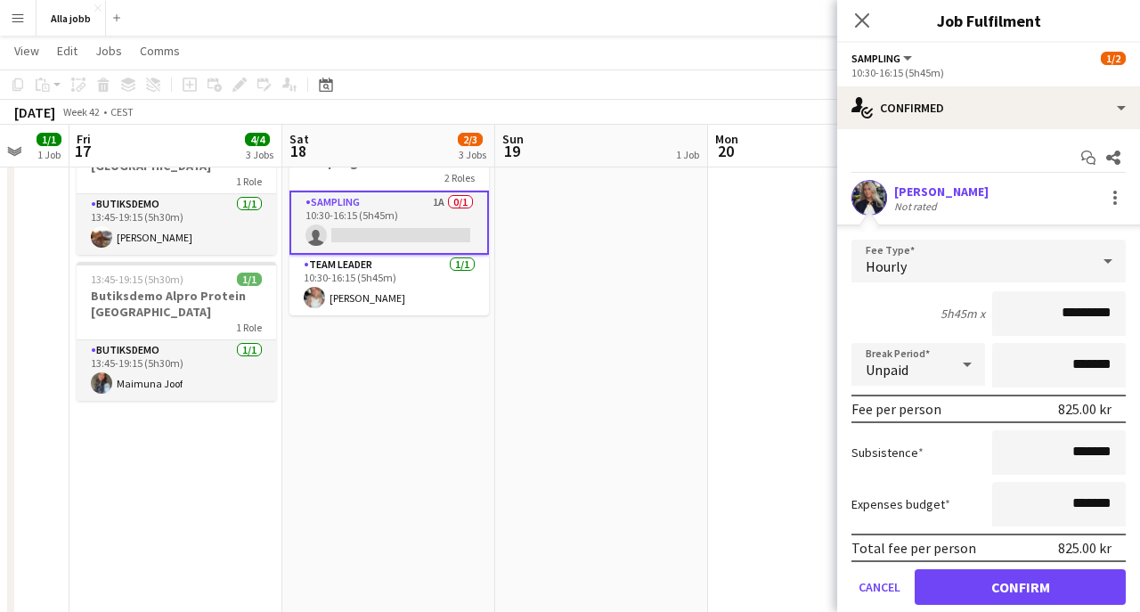
click at [952, 594] on button "Confirm" at bounding box center [1020, 587] width 211 height 36
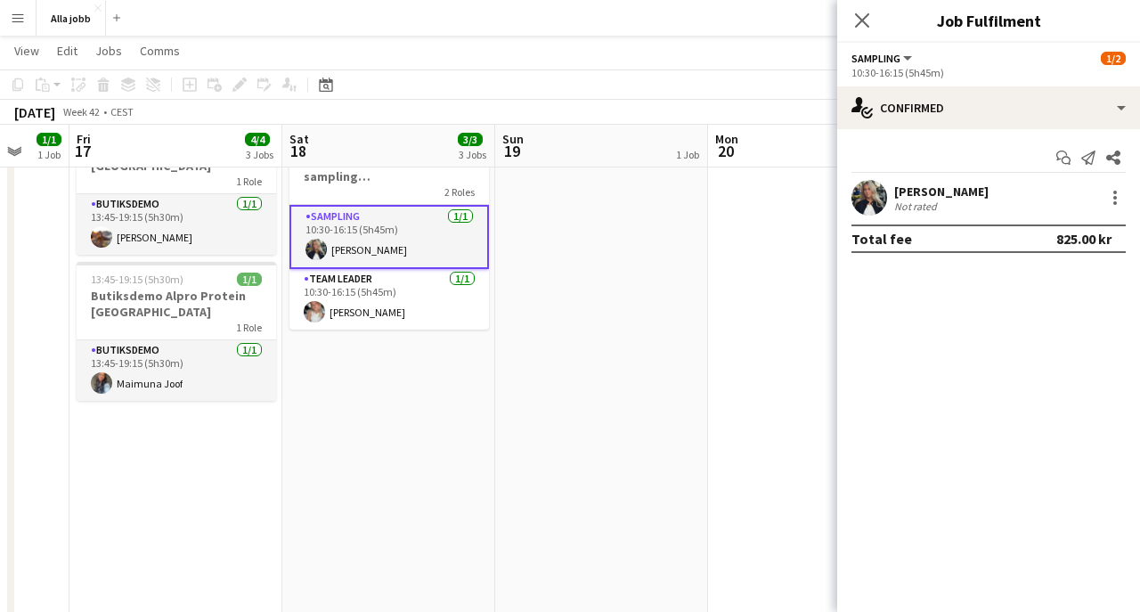
click at [626, 450] on app-date-cell "Hedda borta" at bounding box center [601, 477] width 213 height 1178
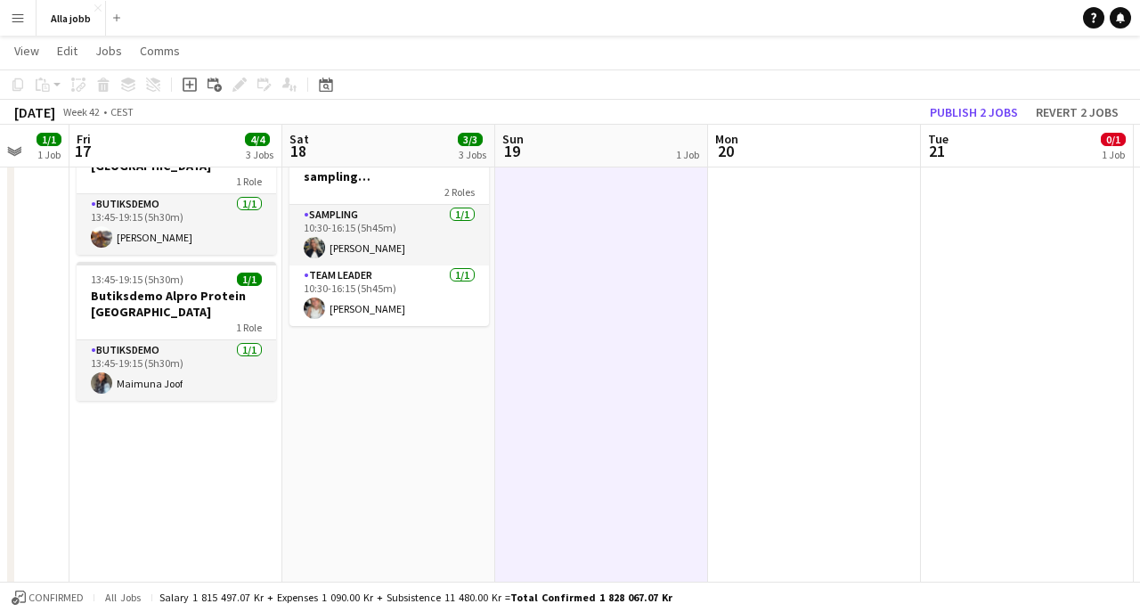
click at [575, 64] on app-page-menu "View Day view expanded Day view collapsed Month view Date picker Jump to today …" at bounding box center [570, 53] width 1140 height 34
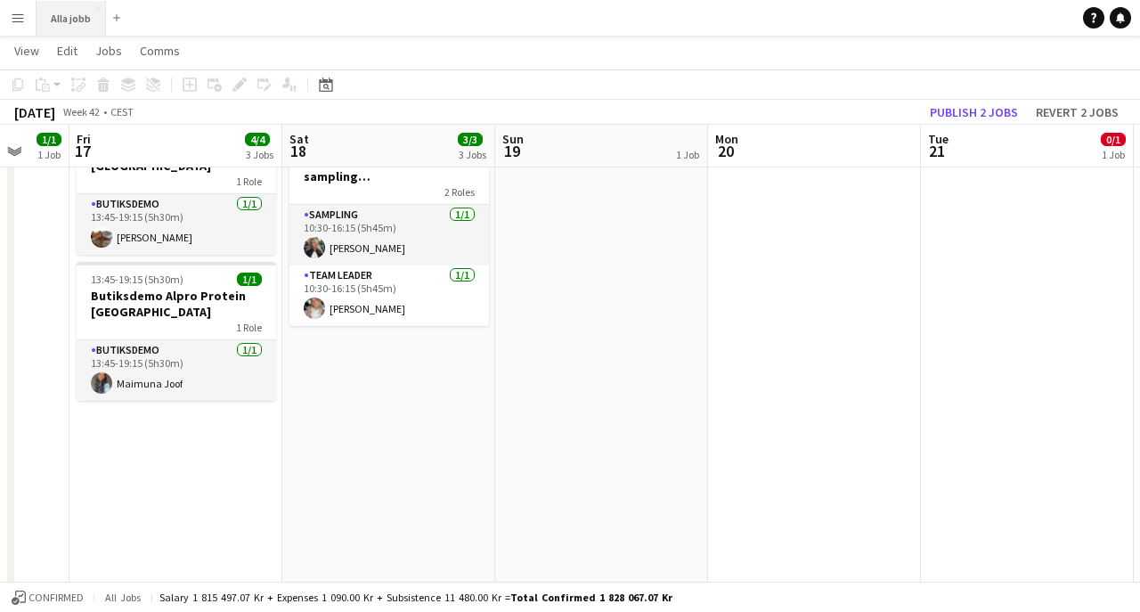
click at [77, 15] on button "Alla jobb Close" at bounding box center [71, 18] width 69 height 35
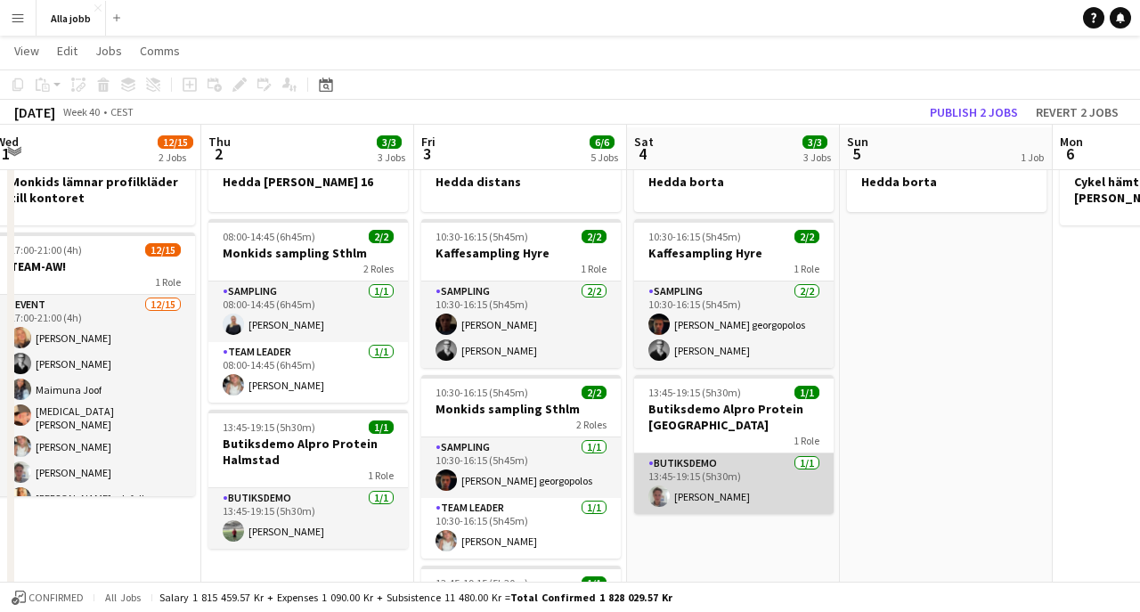
scroll to position [58, 0]
